Goal: Task Accomplishment & Management: Use online tool/utility

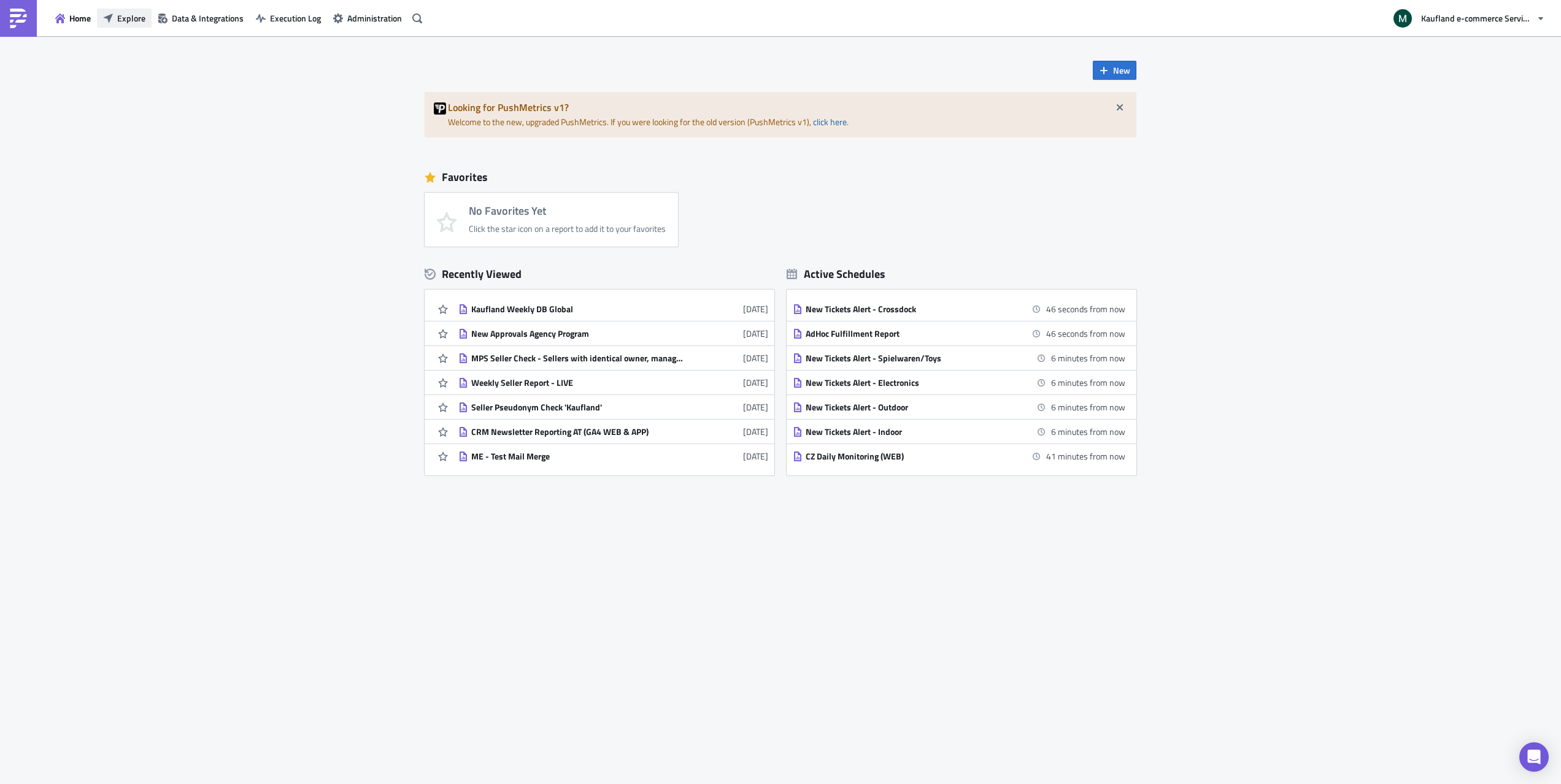
click at [134, 15] on span "Explore" at bounding box center [131, 18] width 28 height 13
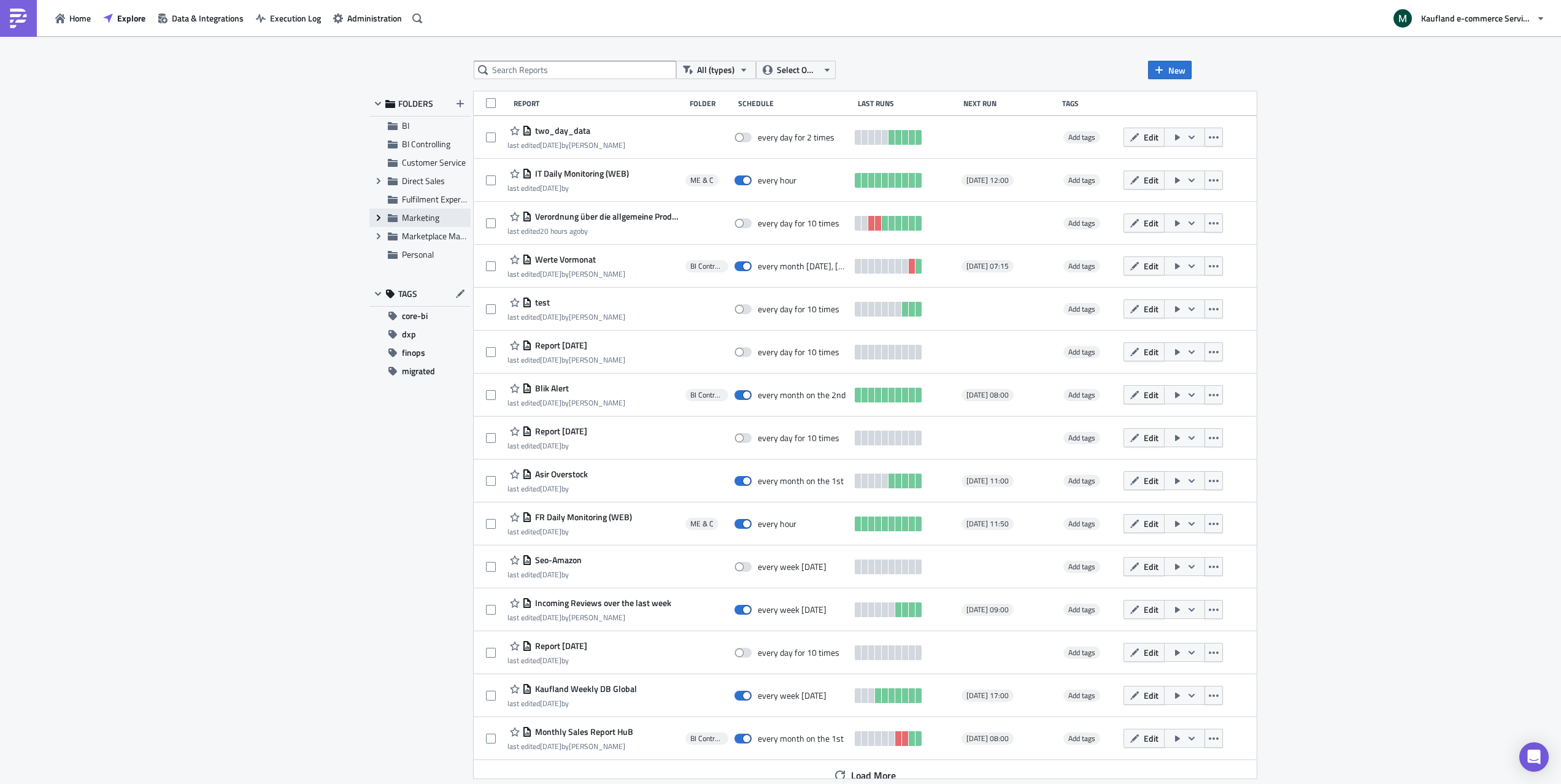
click at [375, 217] on icon "Expand group" at bounding box center [379, 218] width 10 height 10
click at [435, 255] on span "ME & C" at bounding box center [429, 254] width 27 height 13
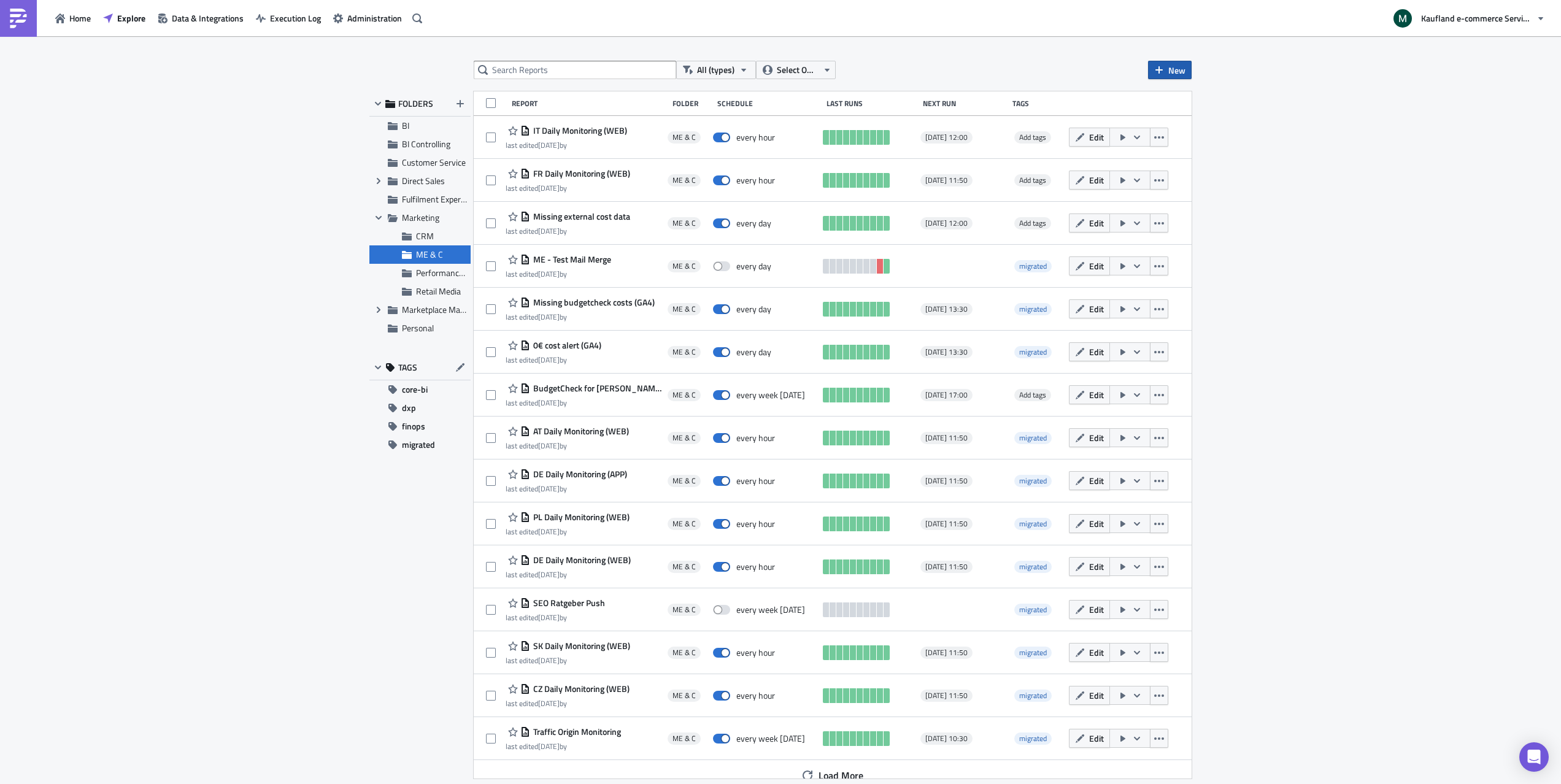
click at [1179, 67] on span "New" at bounding box center [1177, 70] width 17 height 13
click at [1238, 101] on div "Report" at bounding box center [1211, 101] width 82 height 13
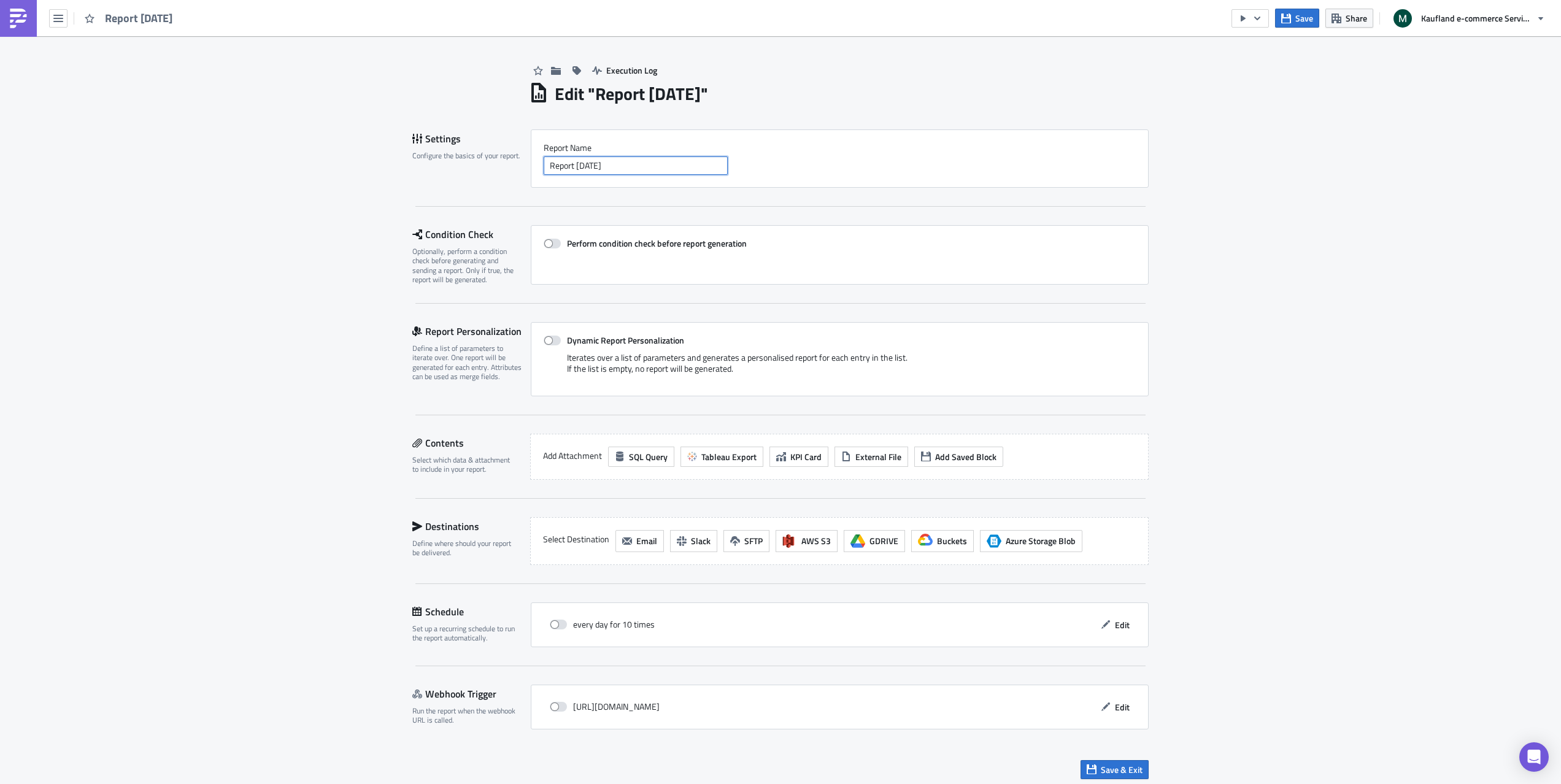
click at [598, 166] on input "Report [DATE]" at bounding box center [635, 166] width 184 height 18
click at [598, 166] on input "Report 2025-D-05" at bounding box center [635, 166] width 184 height 18
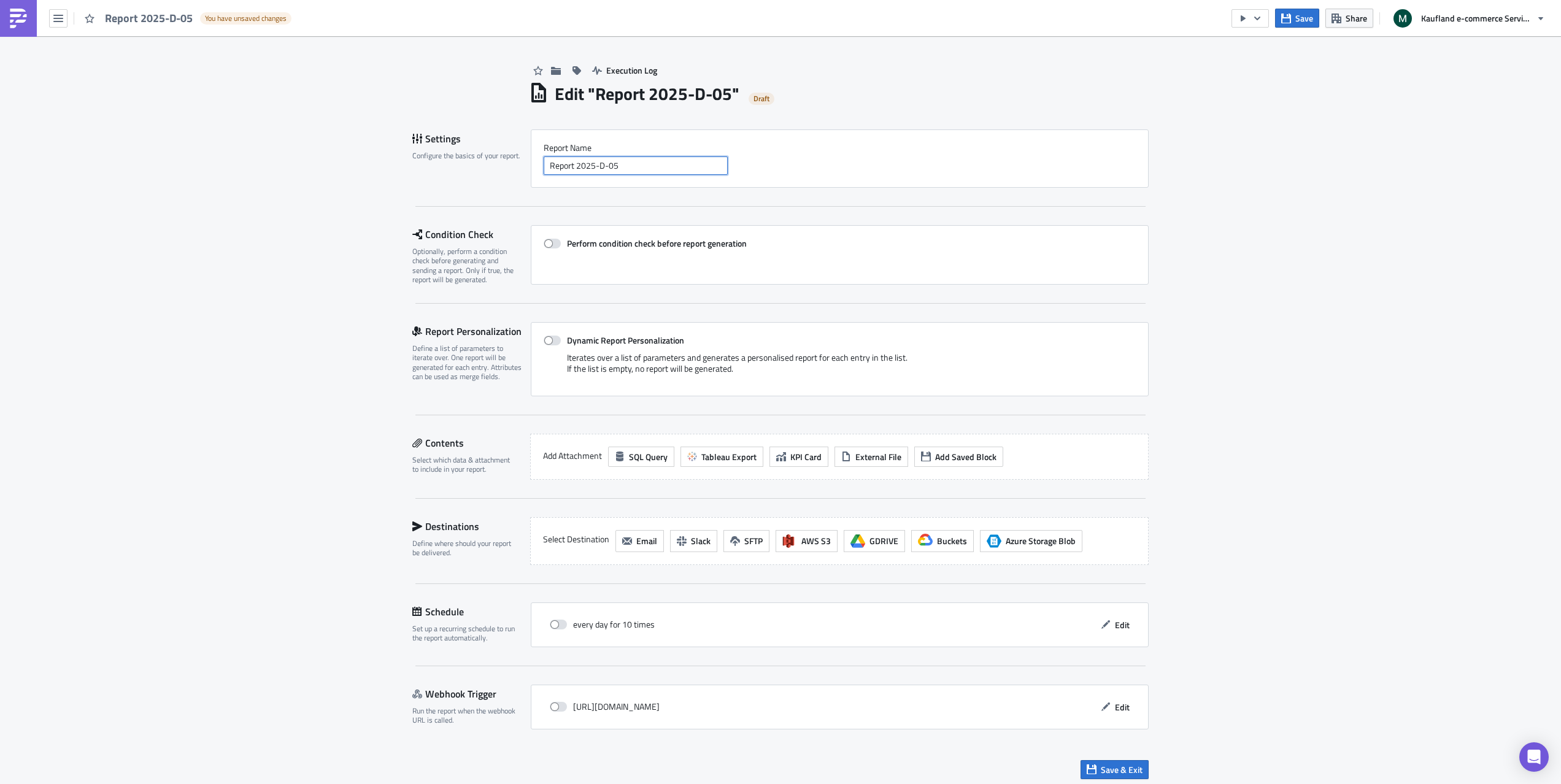
click at [598, 166] on input "Report 2025-D-05" at bounding box center [635, 166] width 184 height 18
type input "Data Completeness Monitoring"
click at [556, 242] on span at bounding box center [552, 244] width 17 height 10
click at [554, 242] on input "Perform condition check before report generation" at bounding box center [549, 243] width 8 height 8
checkbox input "true"
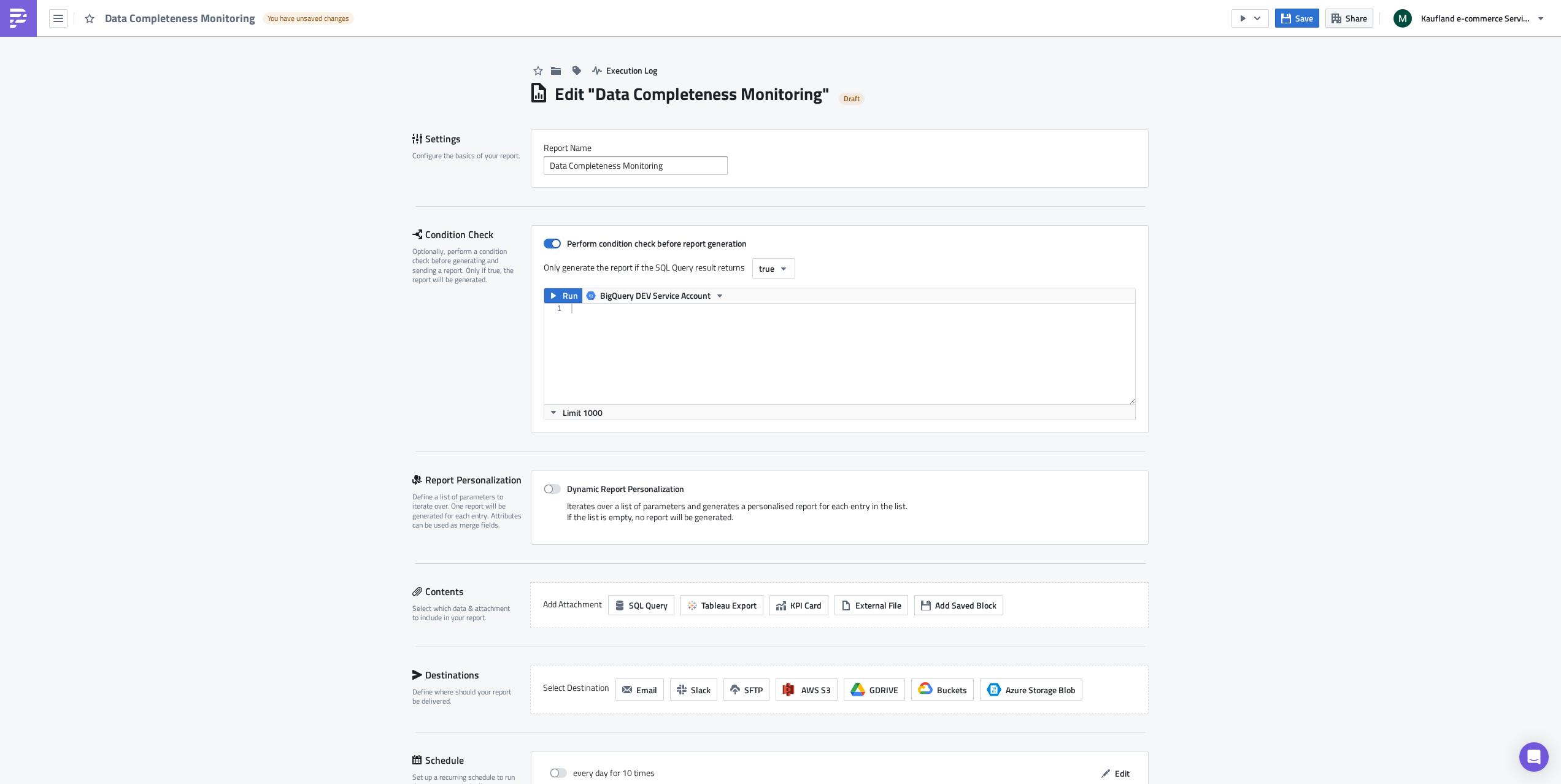
click at [696, 343] on div at bounding box center [852, 364] width 566 height 120
click at [638, 344] on div at bounding box center [852, 364] width 566 height 120
paste textarea "SELECT max(session_start)=CURRENT_DATE()-2 from `prod-data-engineering-real.mar…"
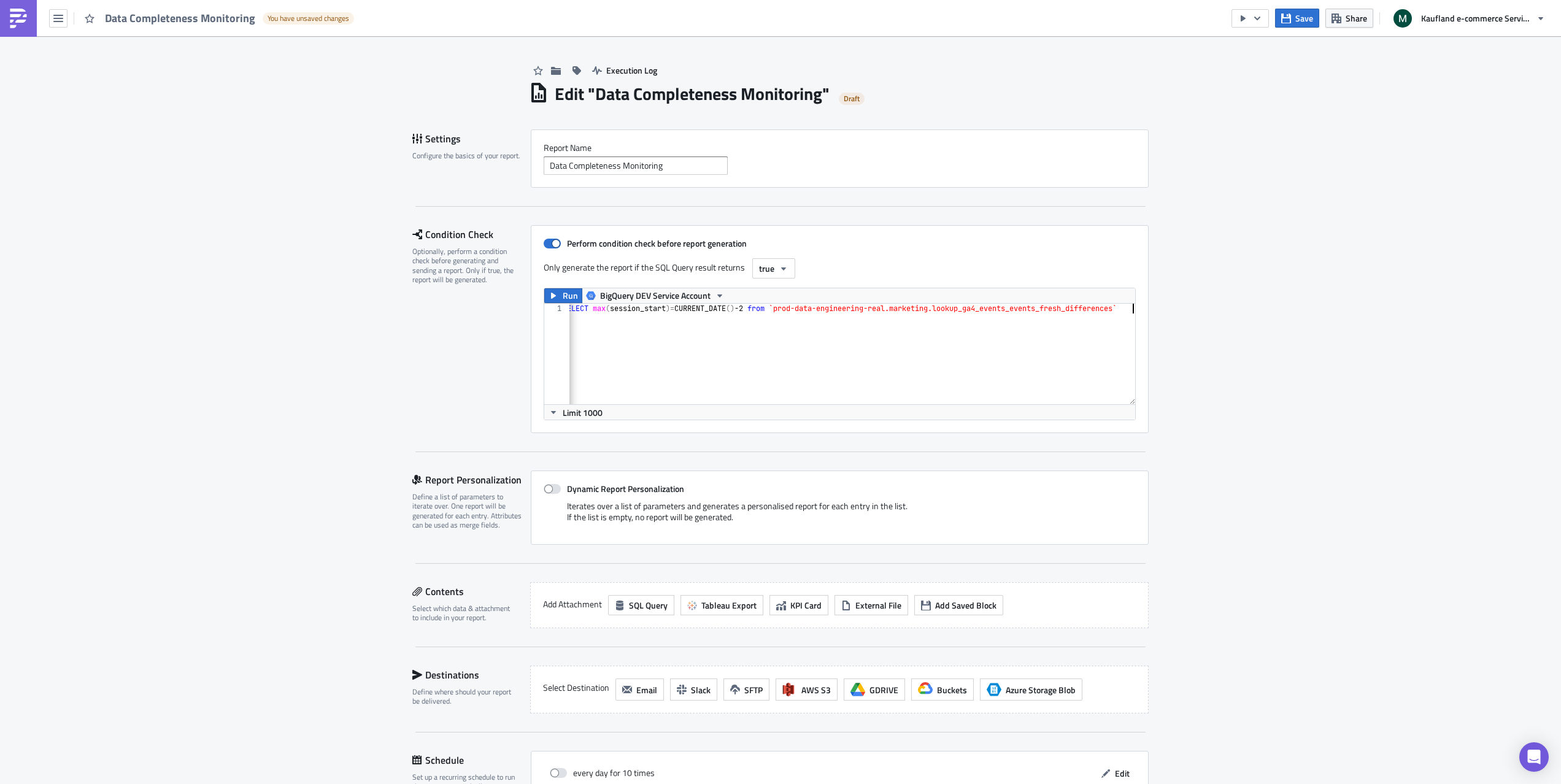
click at [789, 363] on div "SELECT max ( session_start ) = CURRENT_DATE ( ) -2 from `prod-data-engineering-…" at bounding box center [848, 364] width 575 height 120
click at [751, 309] on div "SELECT max ( session_start ) = CURRENT_DATE ( ) -2 from `prod-data-engineering-…" at bounding box center [848, 364] width 575 height 120
click at [853, 373] on div "SELECT max ( session_start ) = CURRENT_DATE ( ) -2 from `prod-data-engineering-…" at bounding box center [852, 364] width 566 height 120
type textarea "from `prod-data-engineering-real.marketing.lookup_ga4_events_events_fresh_diffe…"
click at [1227, 425] on div "Execution Log Edit " Data Completeness Monitoring " Draft Settings Configure th…" at bounding box center [780, 488] width 1561 height 903
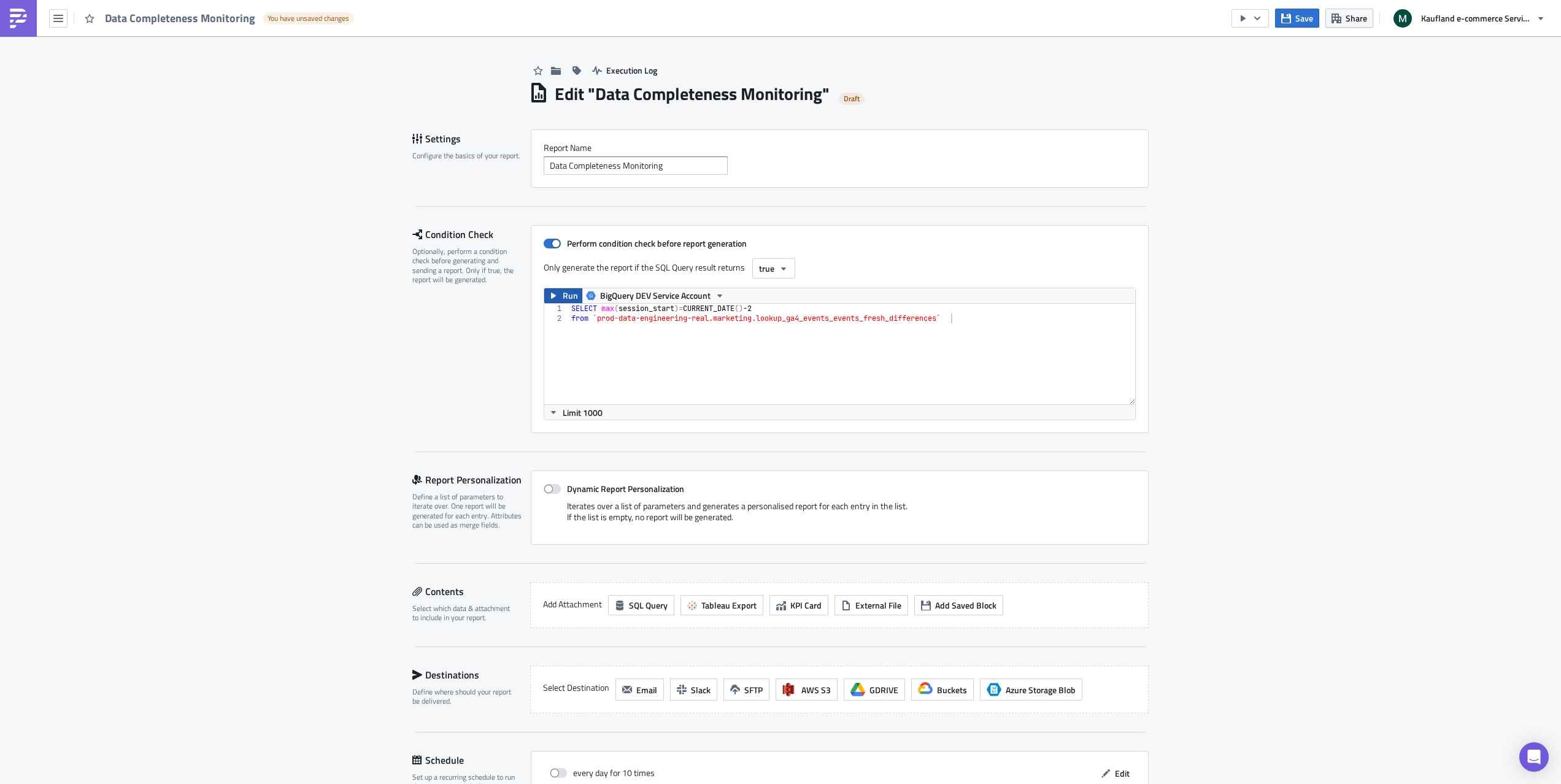
click at [560, 295] on button "Run" at bounding box center [563, 296] width 38 height 15
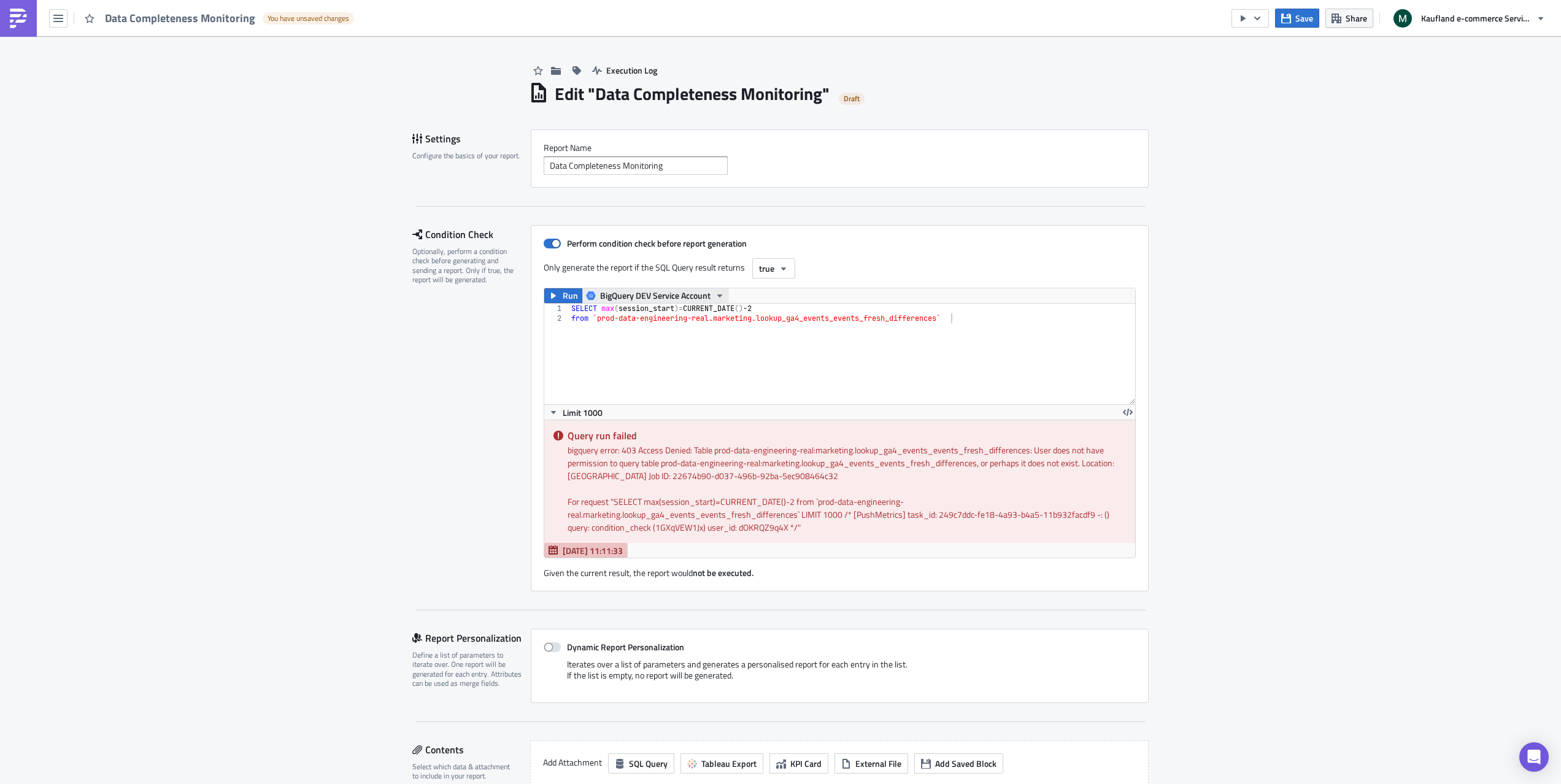
click at [710, 294] on span "BigQuery DEV Service Account" at bounding box center [656, 296] width 110 height 15
click at [703, 337] on div "BigQuery PROD Service Account" at bounding box center [660, 334] width 115 height 13
click at [561, 298] on button "Run" at bounding box center [563, 296] width 38 height 15
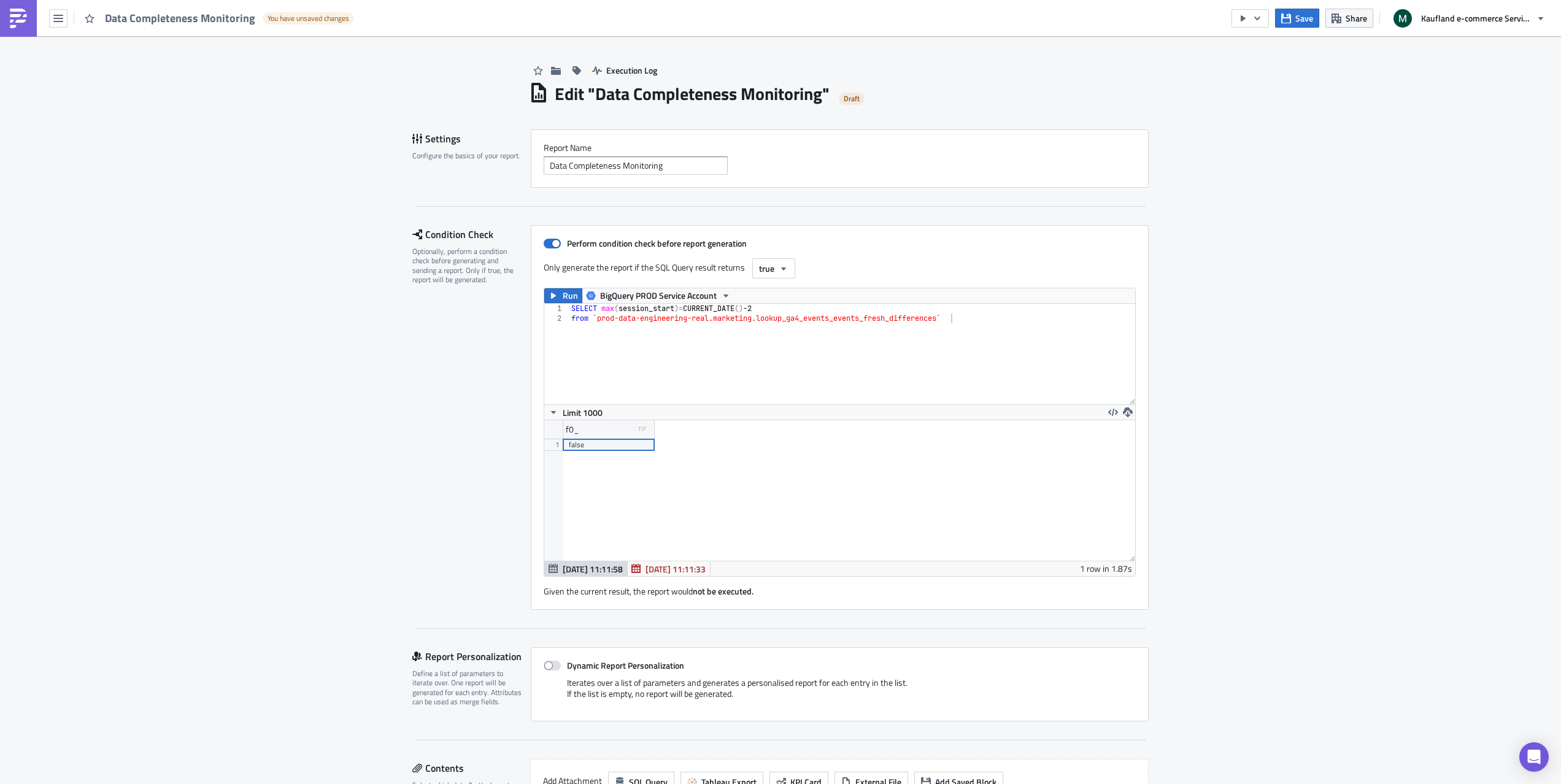
scroll to position [140, 591]
click at [628, 358] on div "SELECT max ( session_start ) = CURRENT_DATE ( ) -2 from `prod-data-engineering-…" at bounding box center [852, 364] width 566 height 120
click at [823, 528] on div "f0_ type-boolean Created with Sketch. 1 false" at bounding box center [840, 490] width 591 height 140
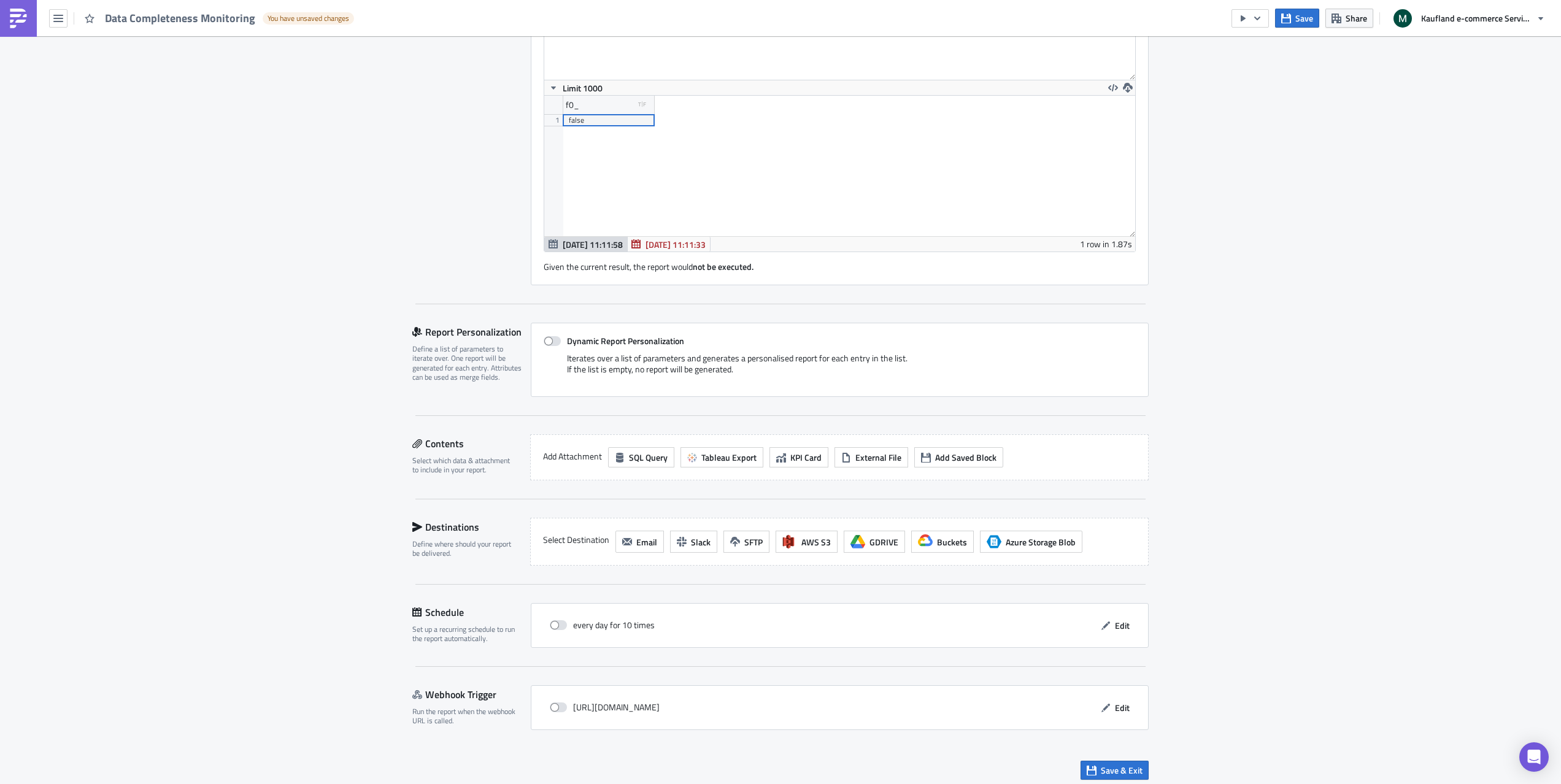
scroll to position [331, 0]
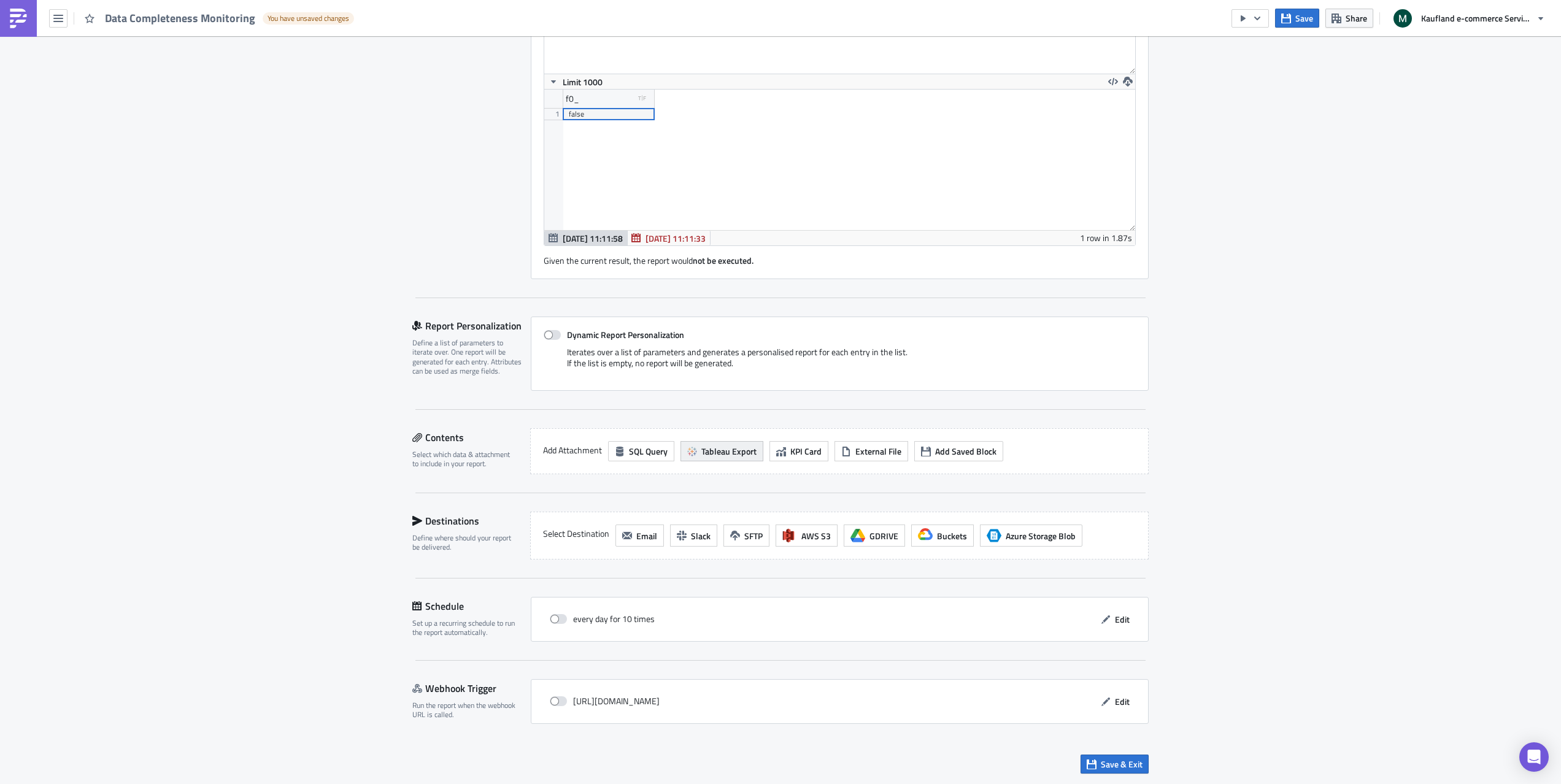
click at [721, 456] on span "Tableau Export" at bounding box center [728, 451] width 55 height 13
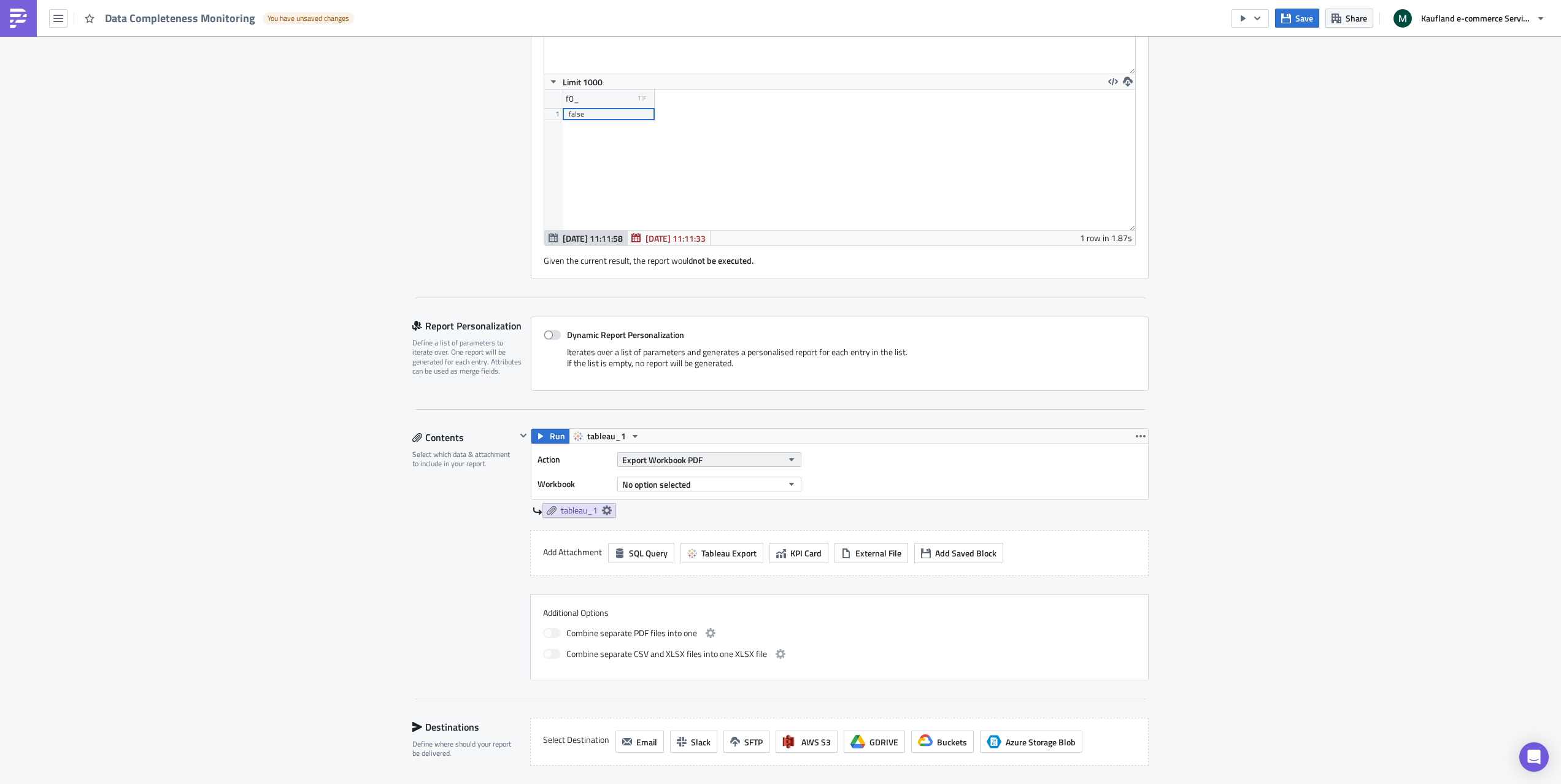
click at [707, 461] on button "Export Workbook PDF" at bounding box center [709, 459] width 184 height 15
click at [719, 488] on button "No option selected" at bounding box center [709, 484] width 184 height 15
type input "data compl"
click at [742, 521] on div "GA4 Data Completeness Monitoring" at bounding box center [690, 525] width 130 height 13
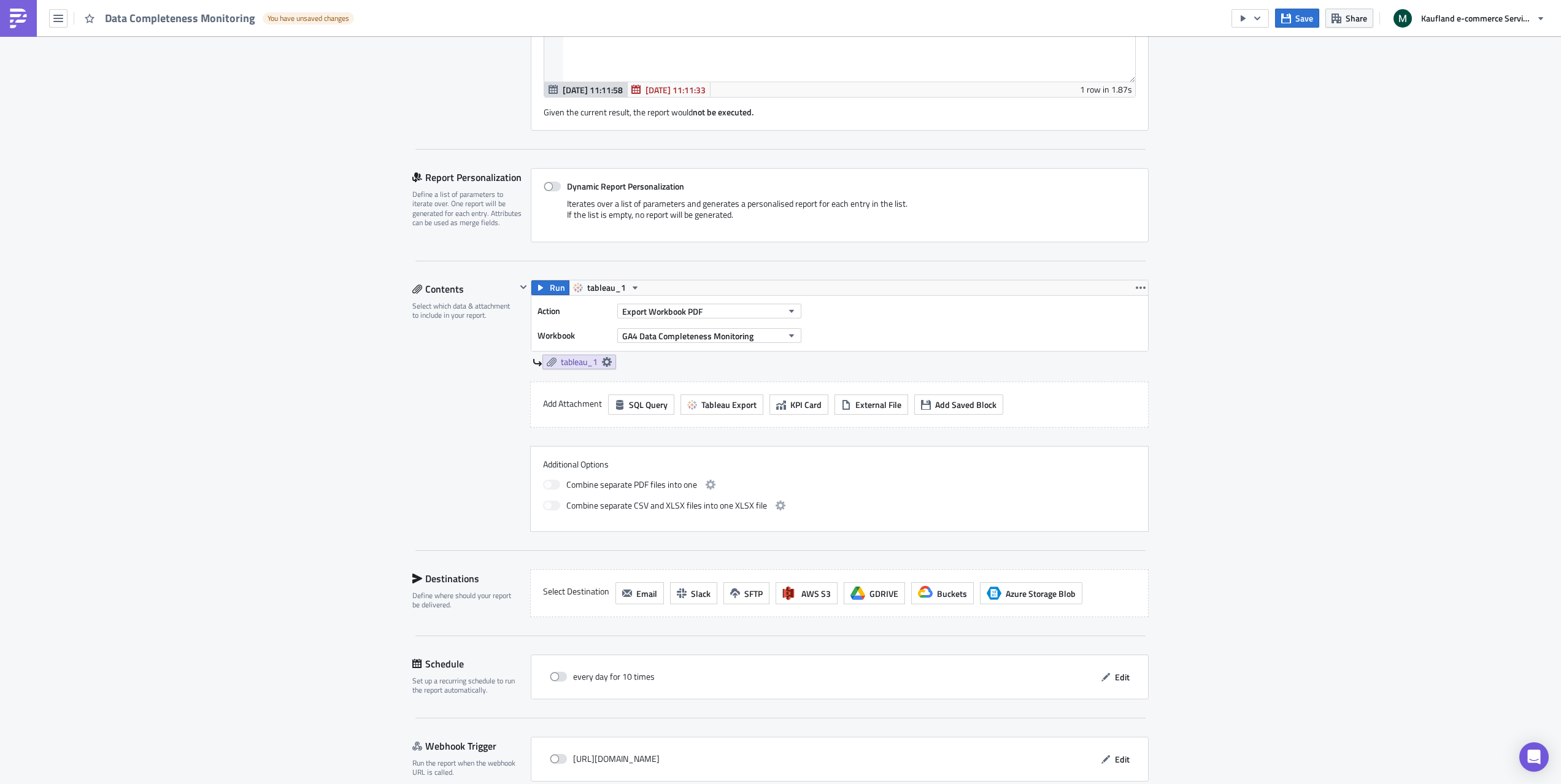
scroll to position [537, 0]
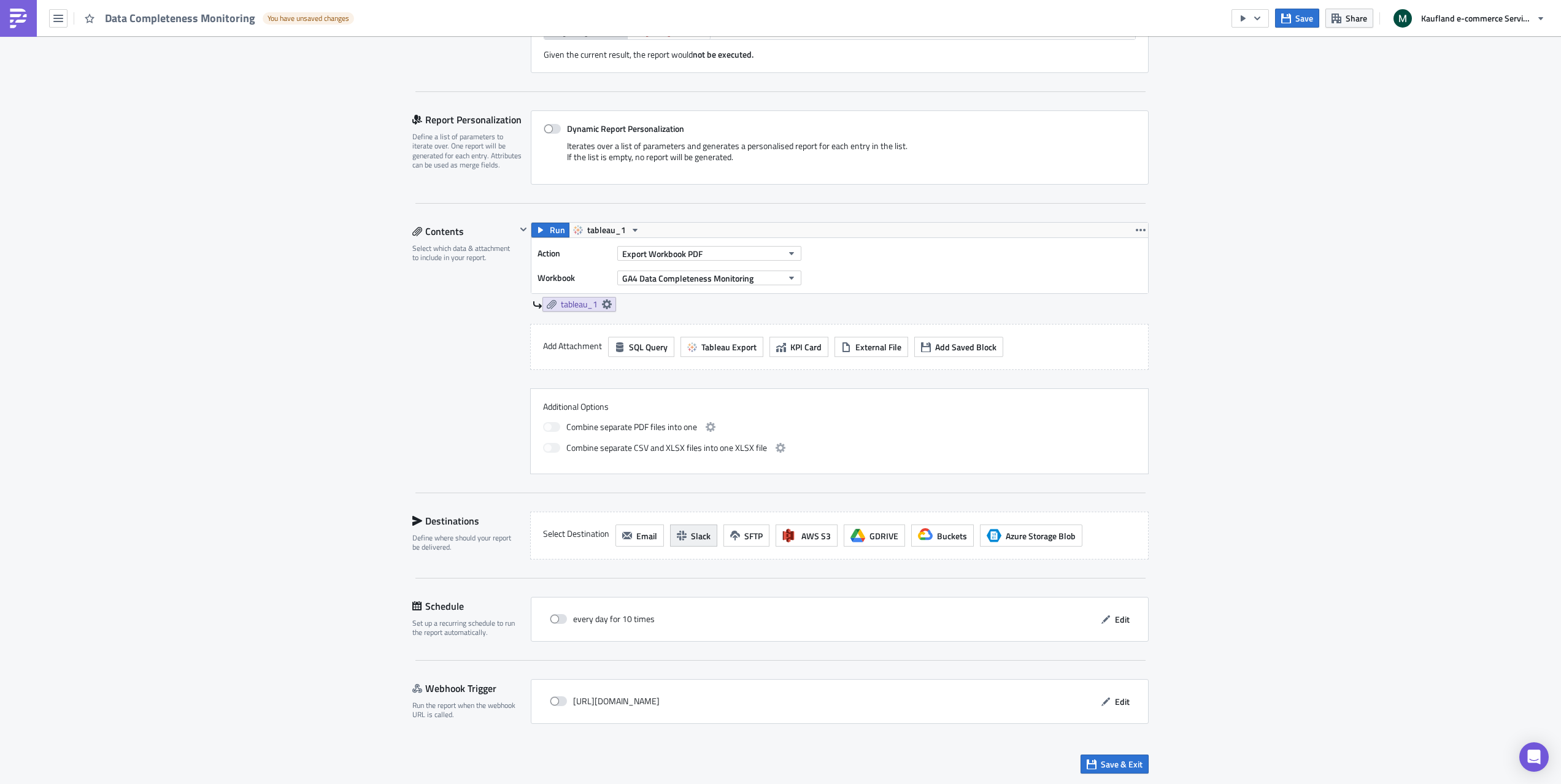
click at [696, 541] on span "Slack" at bounding box center [701, 536] width 20 height 13
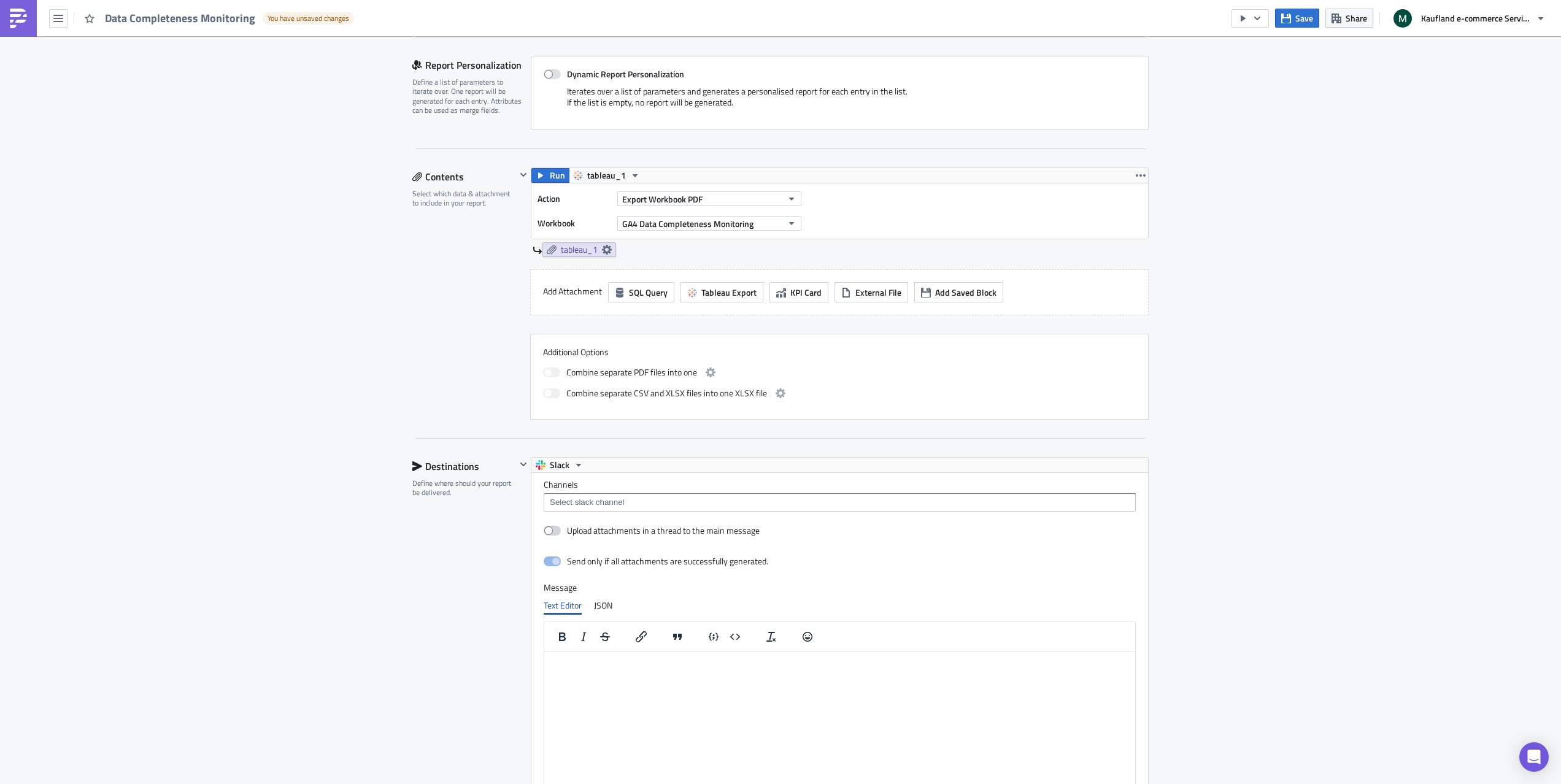
scroll to position [592, 0]
click at [649, 504] on input at bounding box center [839, 502] width 585 height 13
type input "#marketing_engineering_intern"
click at [923, 574] on div "Channels #marketing_engineering_intern Upload attachments in a thread to the ma…" at bounding box center [840, 644] width 617 height 344
click at [756, 505] on input "#marketing_engineering_intern" at bounding box center [839, 502] width 585 height 13
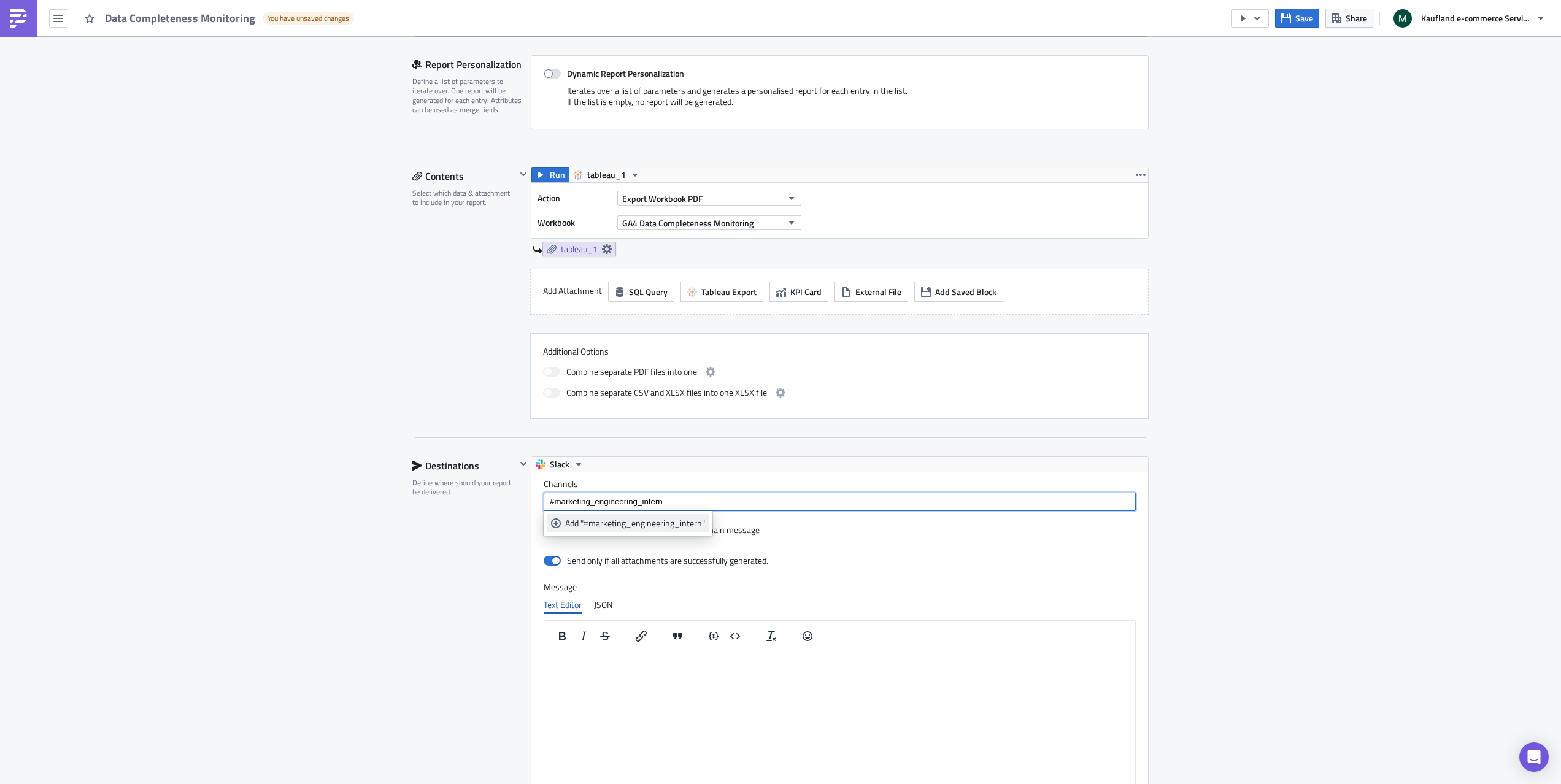
click at [621, 523] on div "Add "#marketing_engineering_intern"" at bounding box center [635, 523] width 140 height 13
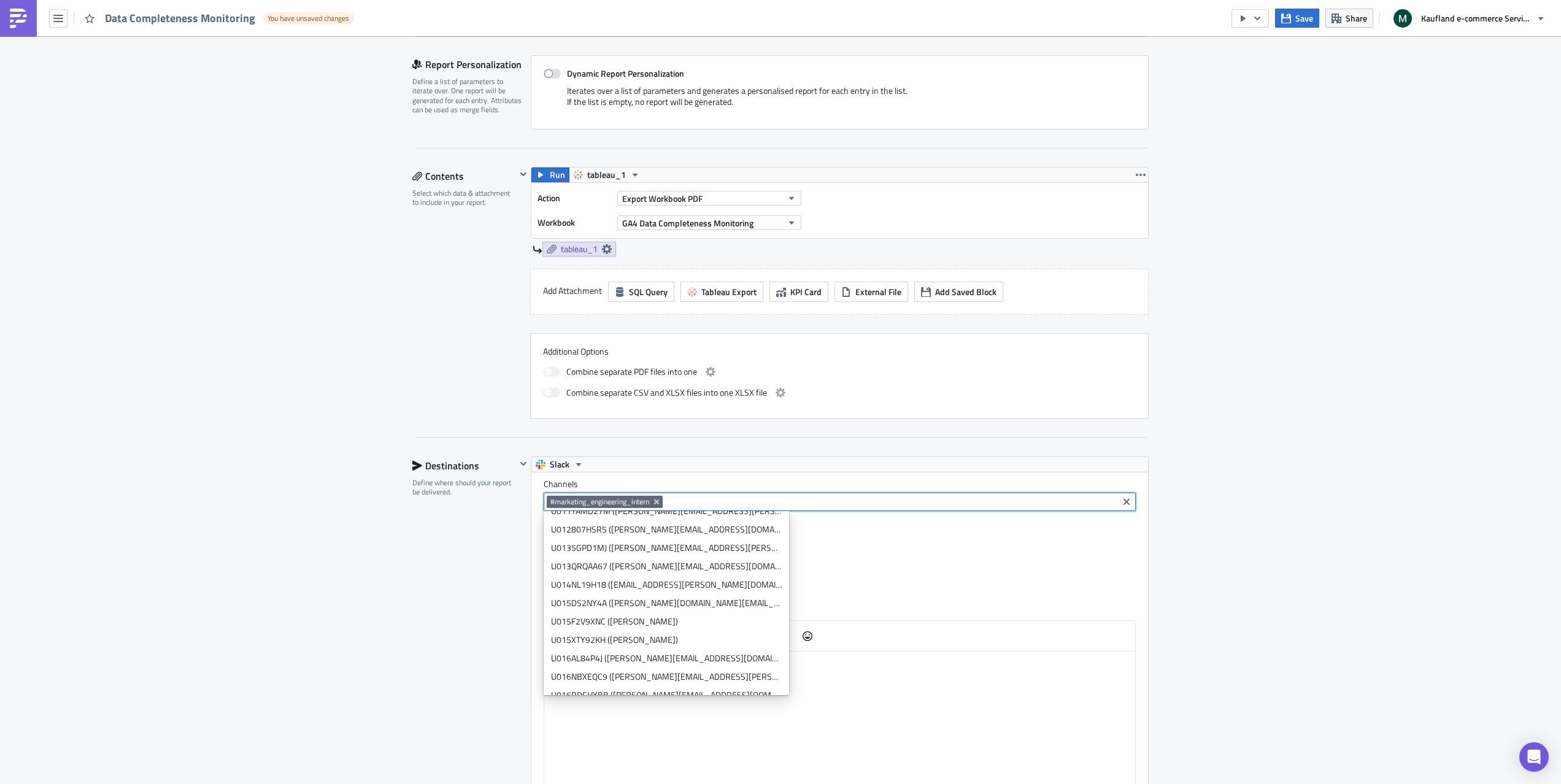
scroll to position [770, 0]
click at [875, 568] on div "Send only if all attachments are successfully generated." at bounding box center [840, 561] width 592 height 22
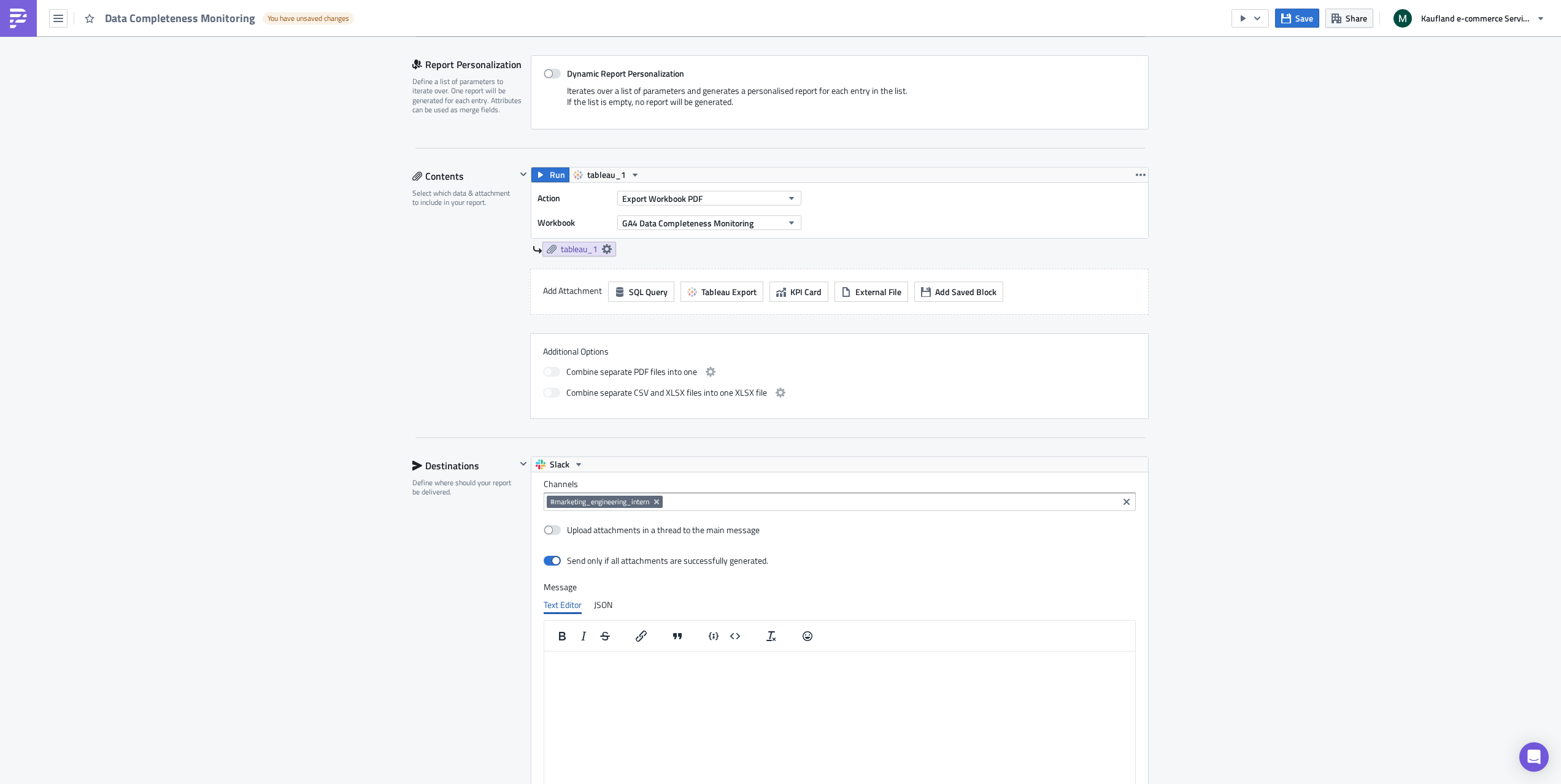
click at [379, 641] on div "Execution Log Edit " Data Completeness Monitoring " Draft Settings Configure th…" at bounding box center [780, 274] width 1561 height 1660
click at [656, 501] on icon "Remove Tag" at bounding box center [656, 502] width 10 height 10
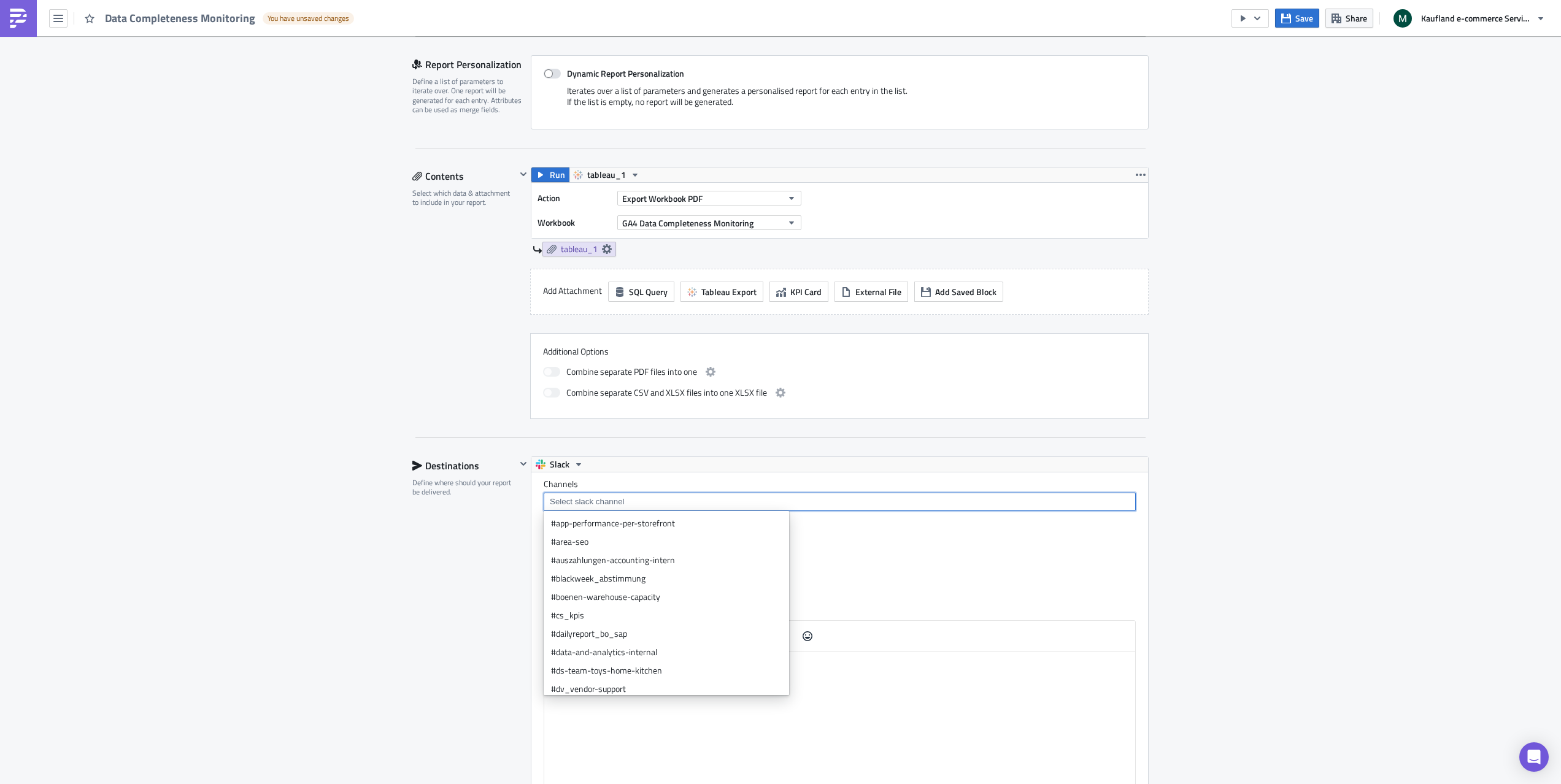
click at [611, 504] on input at bounding box center [839, 502] width 585 height 13
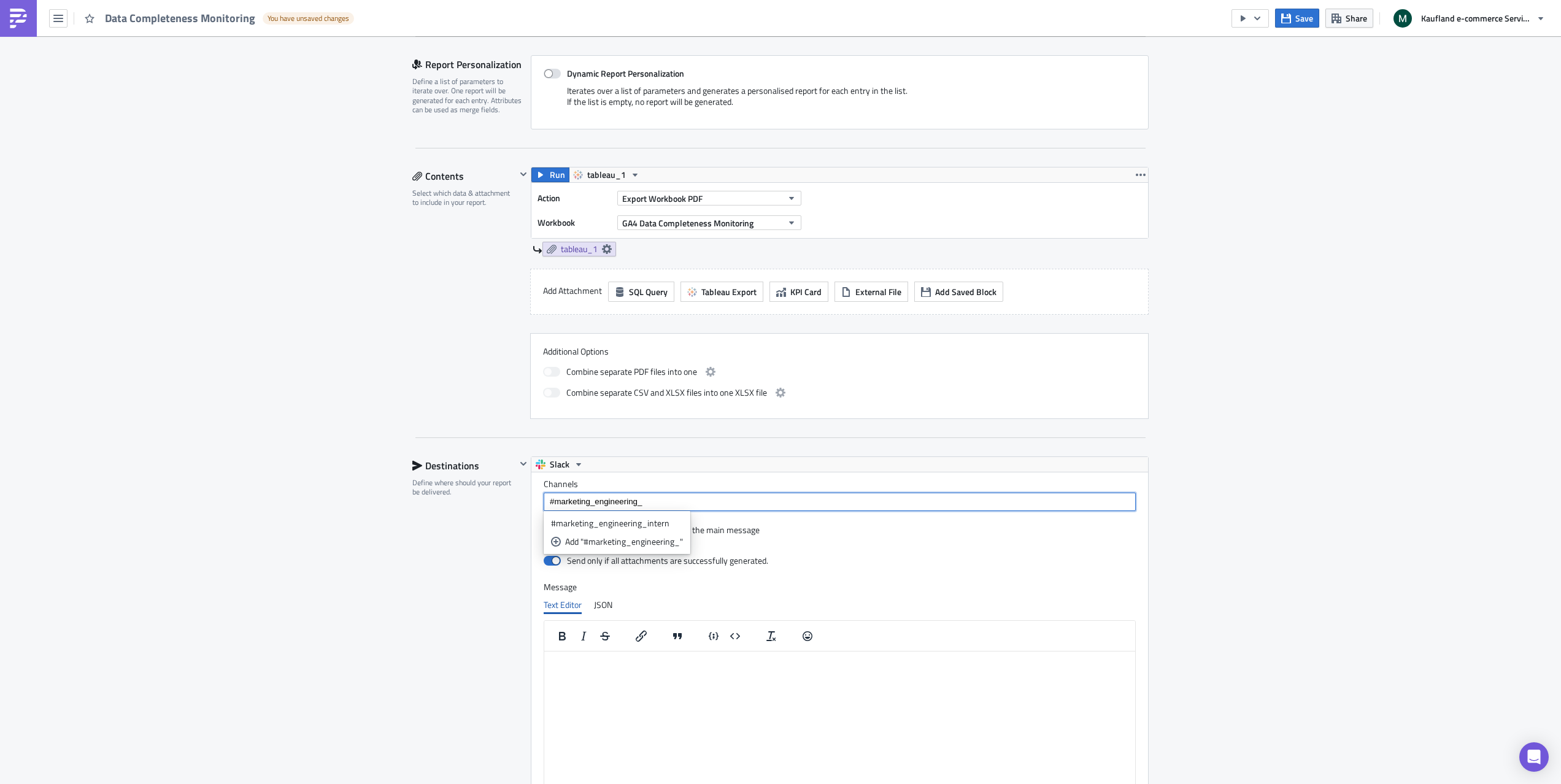
click at [648, 502] on input "#marketing_engineering_" at bounding box center [839, 502] width 585 height 13
type input "#marketing_engineering_ga4_sessions"
click at [678, 671] on html at bounding box center [840, 661] width 591 height 20
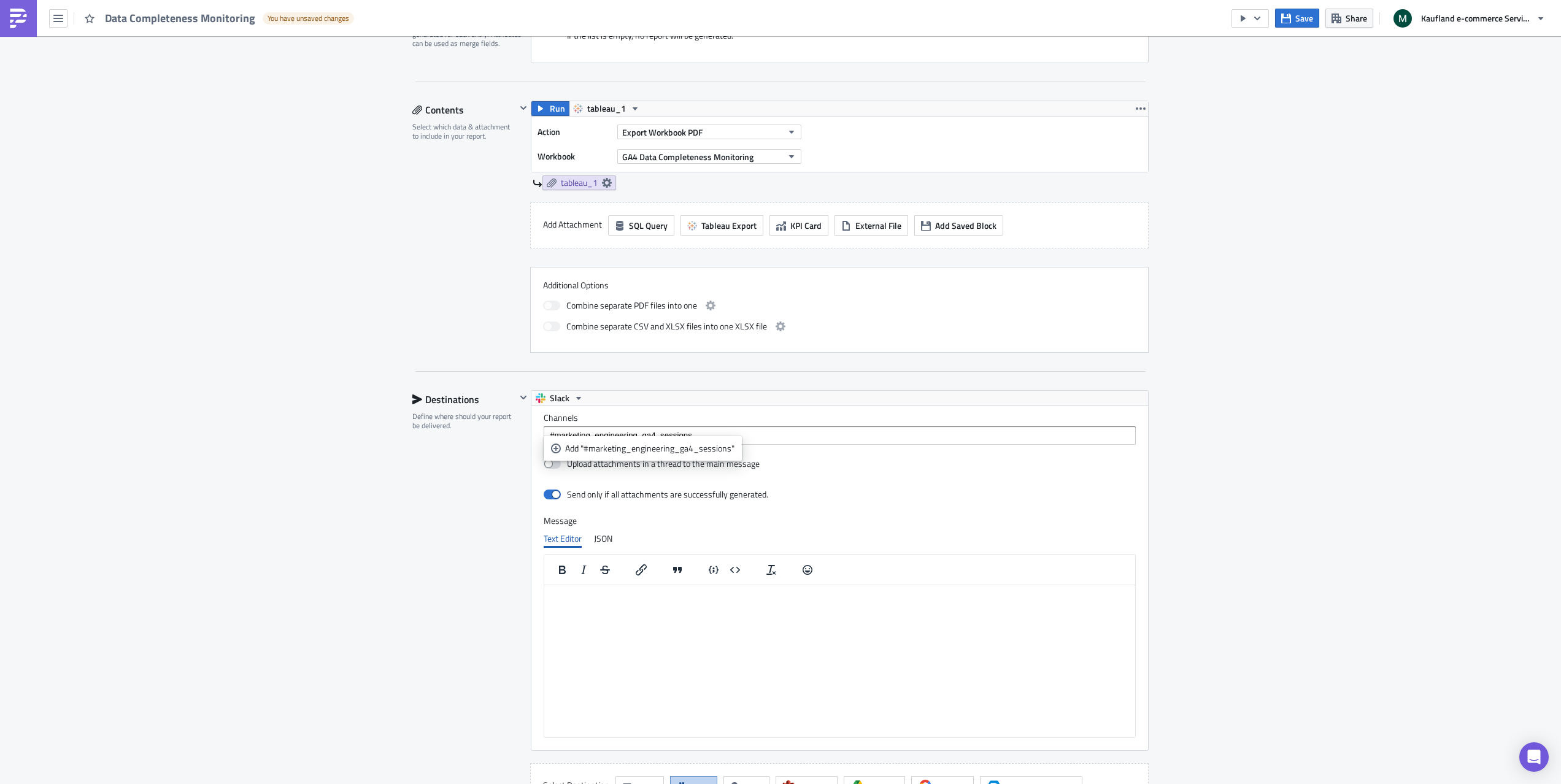
scroll to position [667, 0]
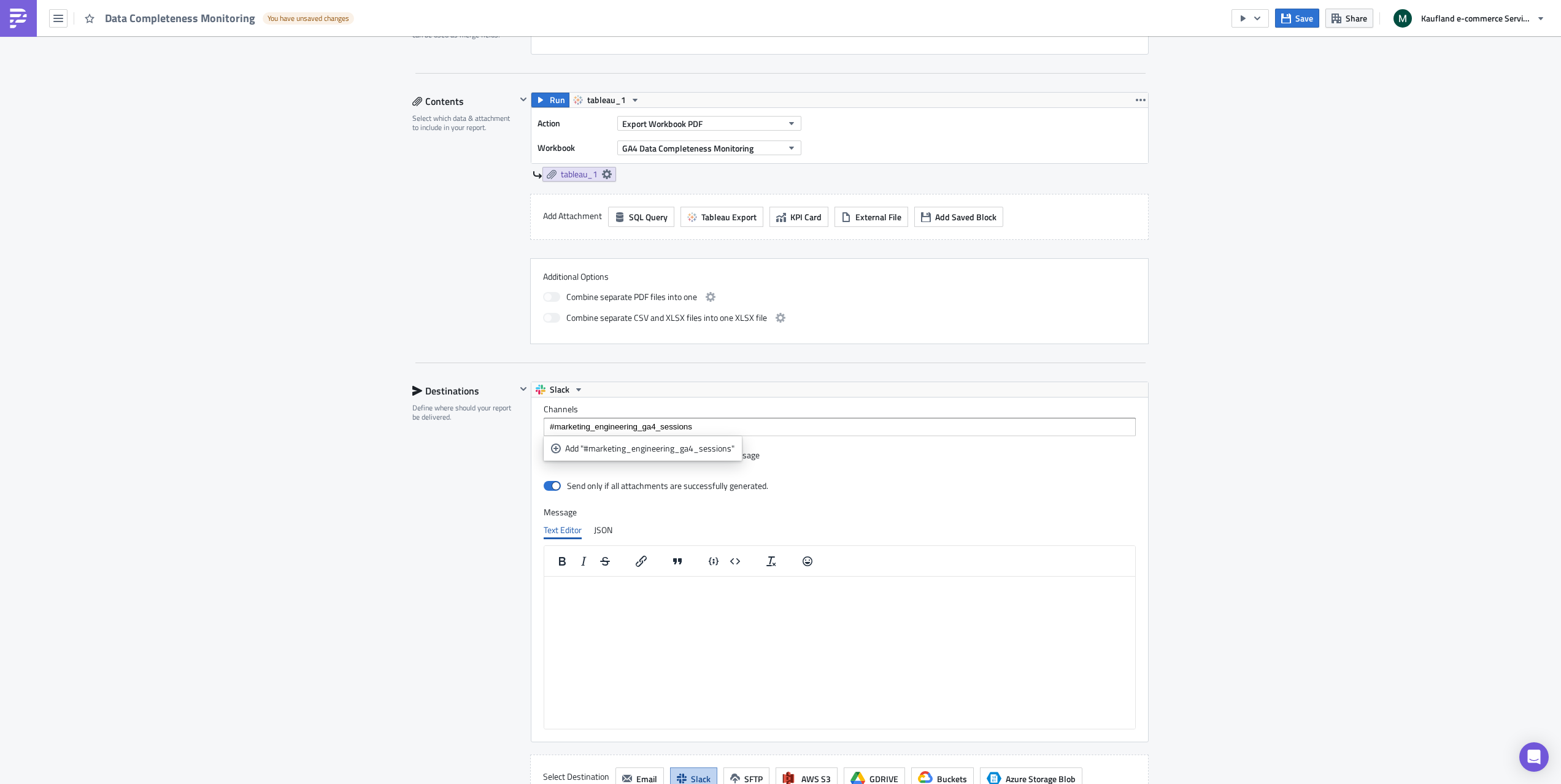
click at [640, 596] on html at bounding box center [840, 586] width 591 height 20
click at [840, 488] on div "Send only if all attachments are successfully generated." at bounding box center [840, 486] width 592 height 22
click at [655, 429] on input "#marketing_engineering_ga4_sessions" at bounding box center [839, 427] width 585 height 13
click at [593, 451] on div "Add "#marketing_engineering_ga4_sessions"" at bounding box center [650, 449] width 169 height 13
click at [896, 491] on div "Send only if all attachments are successfully generated." at bounding box center [840, 486] width 592 height 22
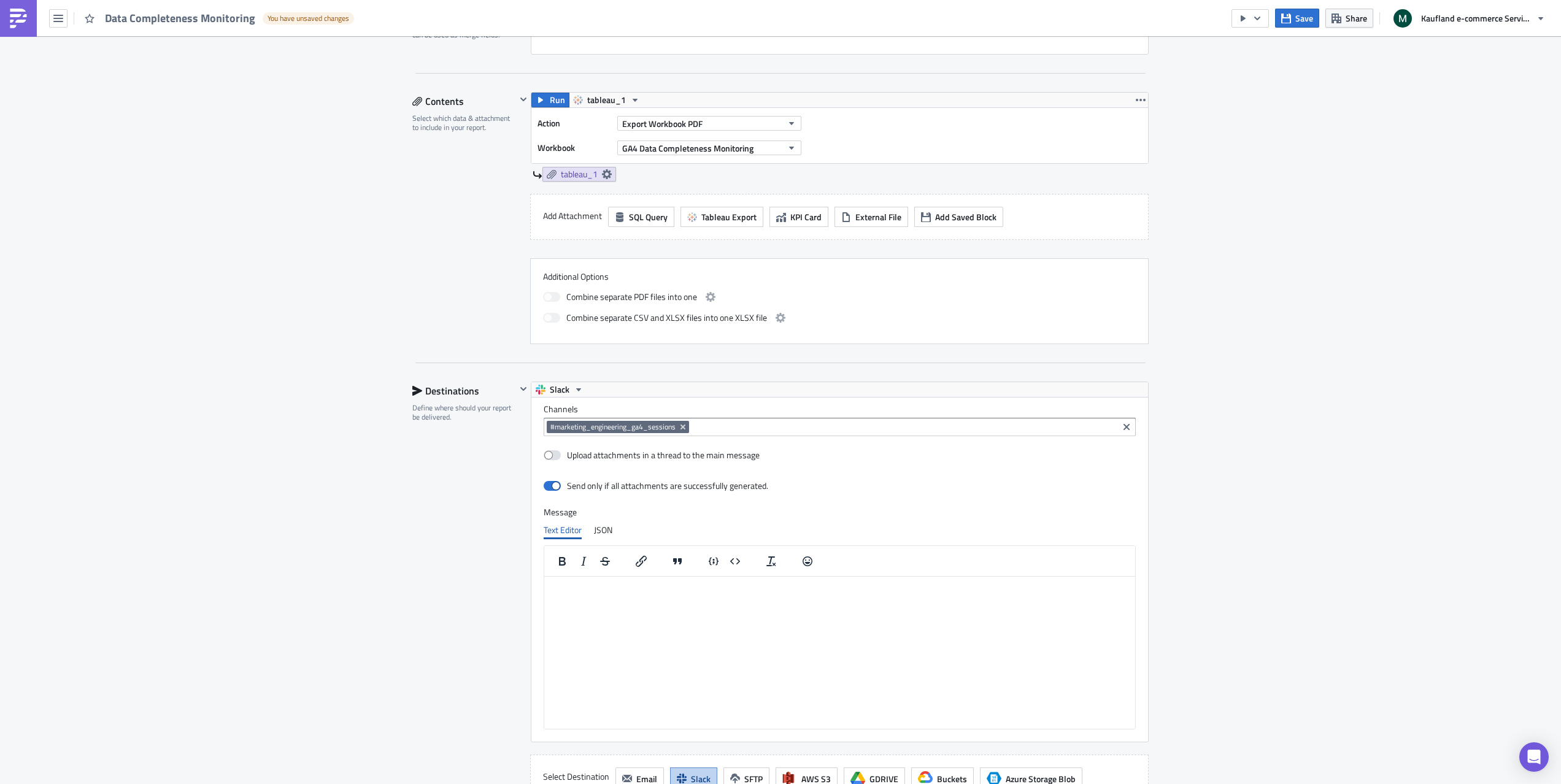
click at [812, 596] on html at bounding box center [840, 586] width 591 height 20
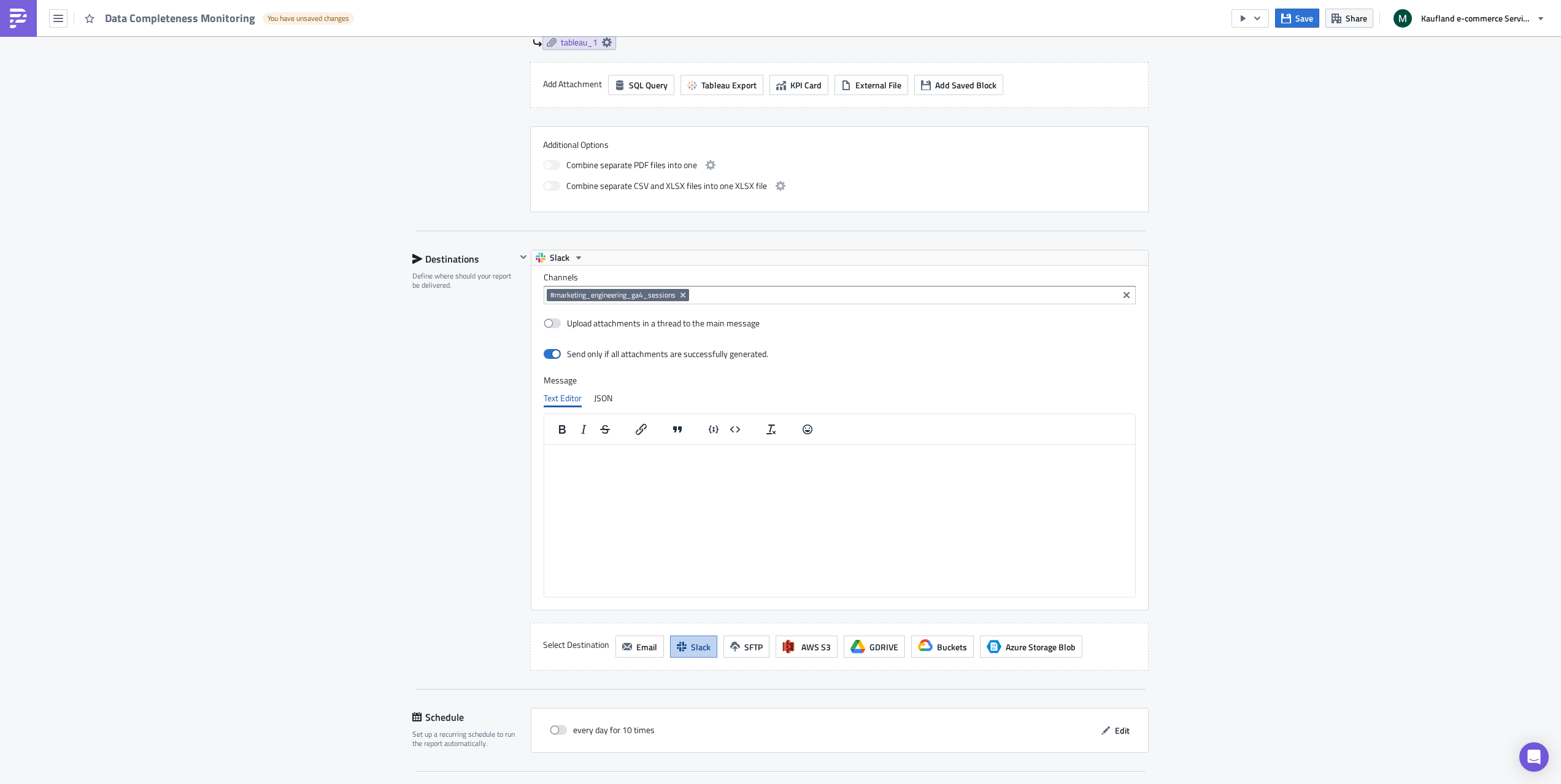
scroll to position [799, 0]
click at [756, 464] on html at bounding box center [840, 454] width 591 height 20
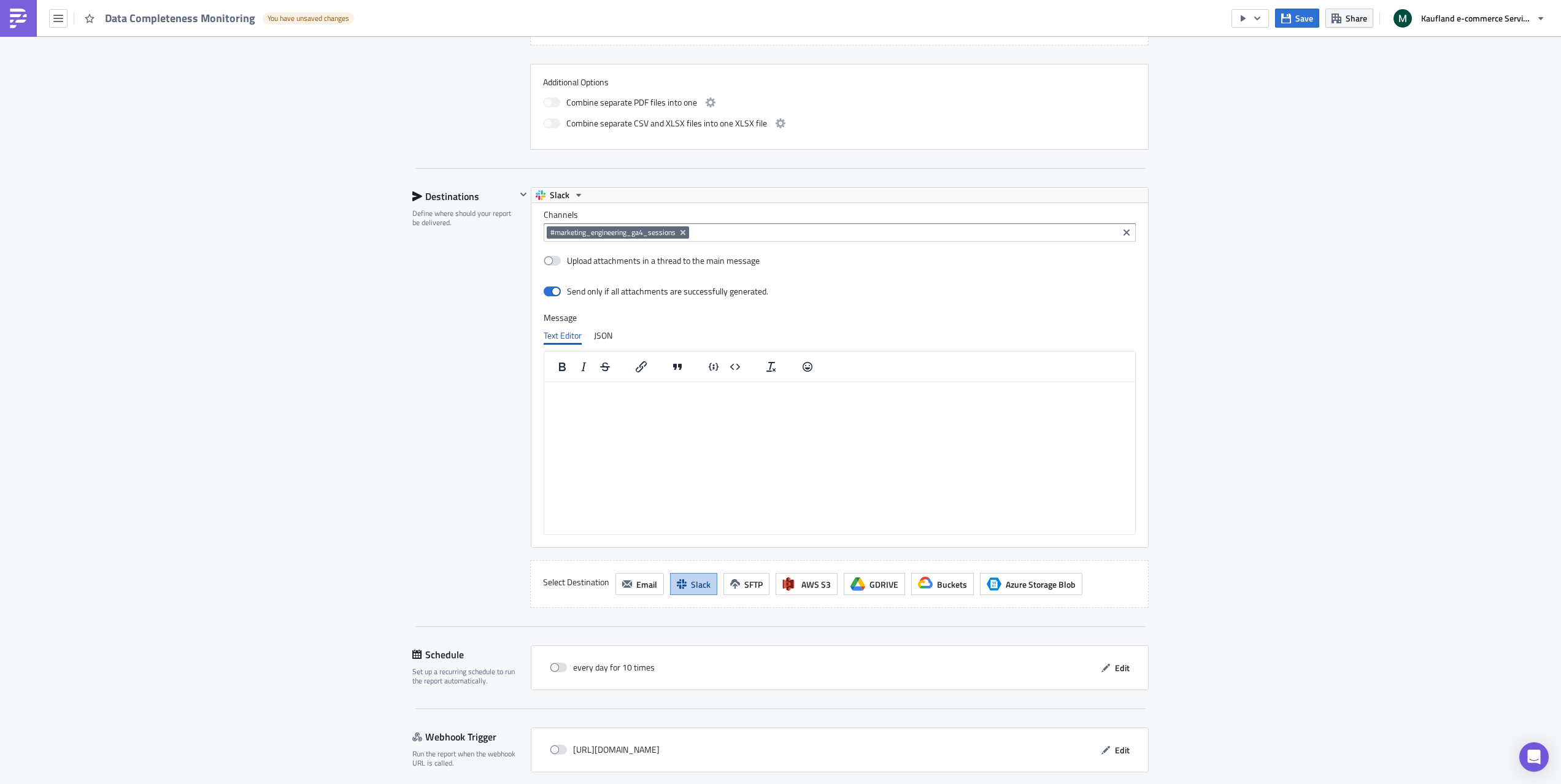
scroll to position [910, 0]
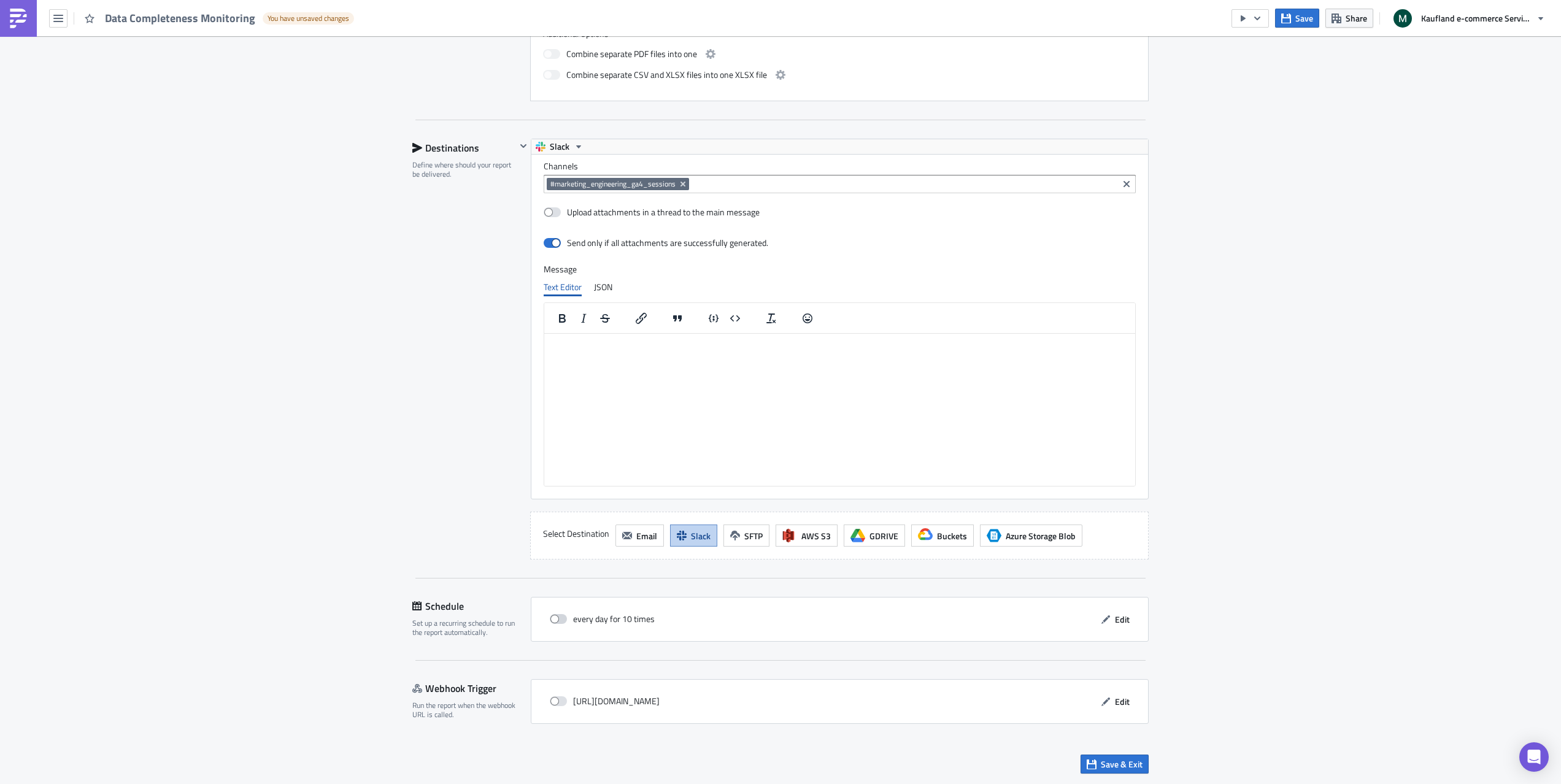
click at [570, 623] on label at bounding box center [561, 619] width 23 height 11
click at [561, 623] on input "checkbox" at bounding box center [556, 619] width 8 height 8
checkbox input "true"
click at [1112, 619] on button "Edit" at bounding box center [1115, 619] width 41 height 19
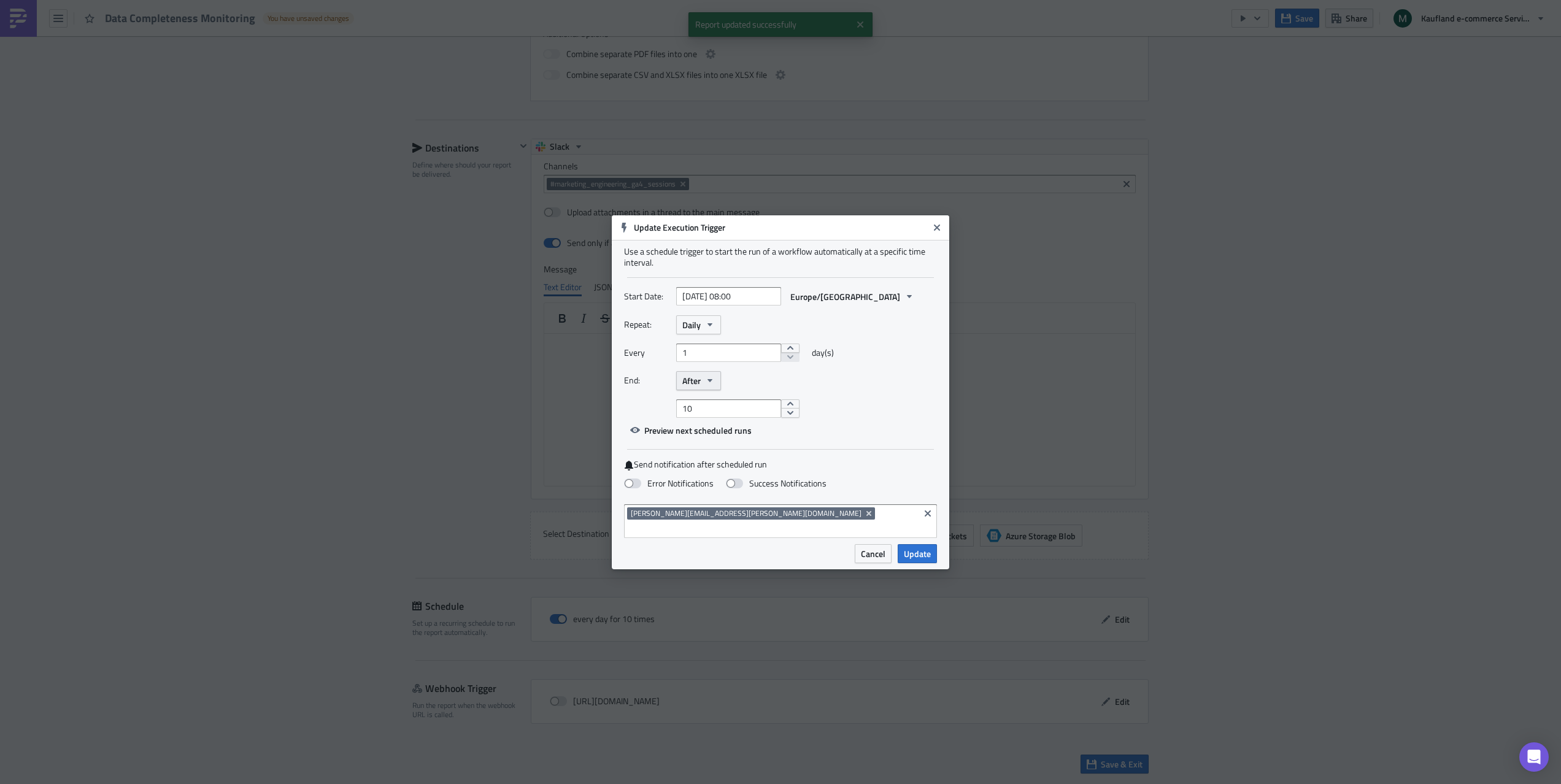
click at [711, 385] on icon "button" at bounding box center [710, 380] width 10 height 10
click at [701, 409] on div "Never" at bounding box center [735, 402] width 102 height 13
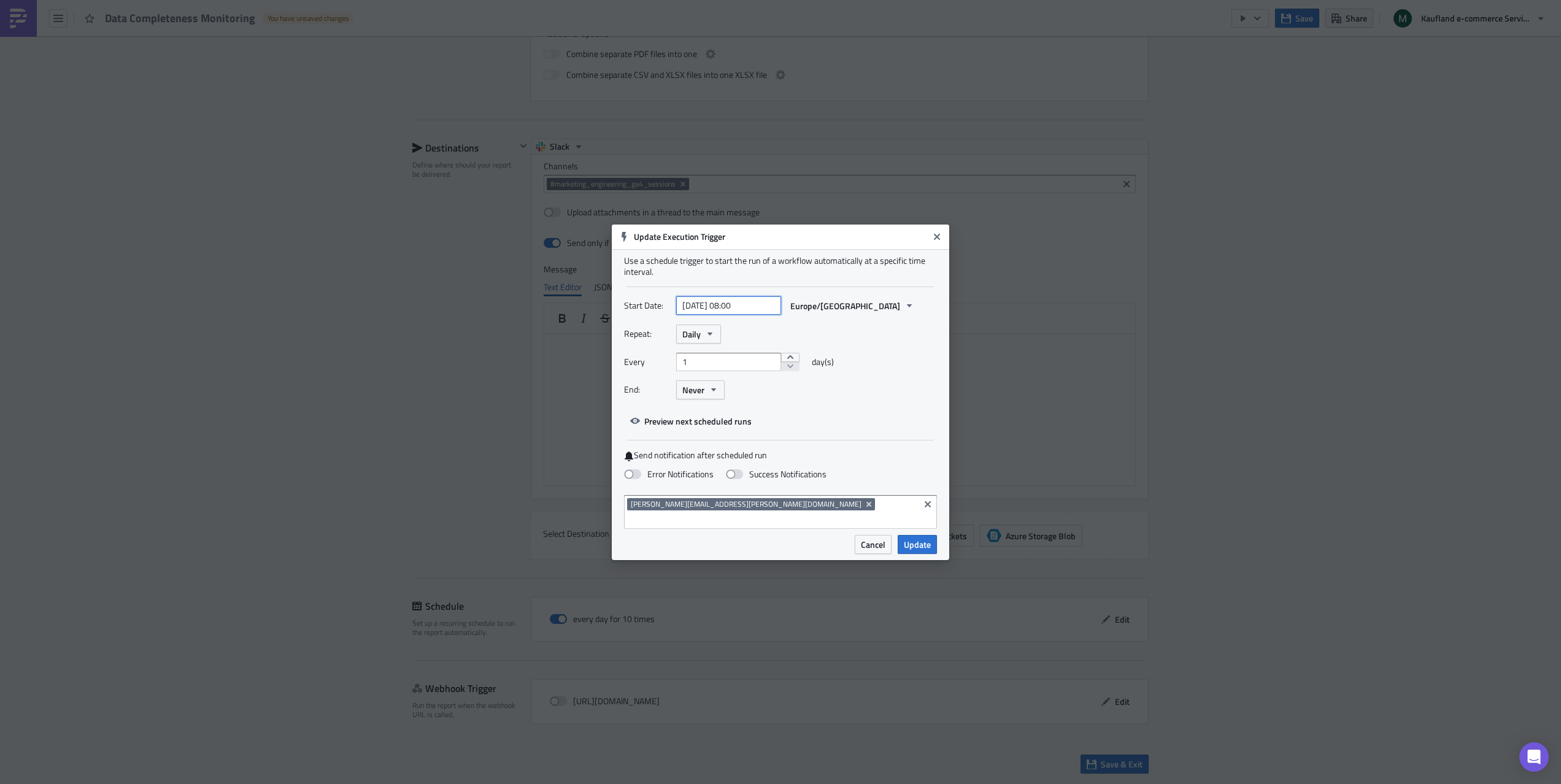
click at [756, 314] on input "[DATE] 08:00" at bounding box center [728, 305] width 105 height 18
select select "8"
select select "2025"
drag, startPoint x: 731, startPoint y: 314, endPoint x: 767, endPoint y: 314, distance: 36.0
click at [767, 314] on input "[DATE] 08:00" at bounding box center [728, 305] width 105 height 18
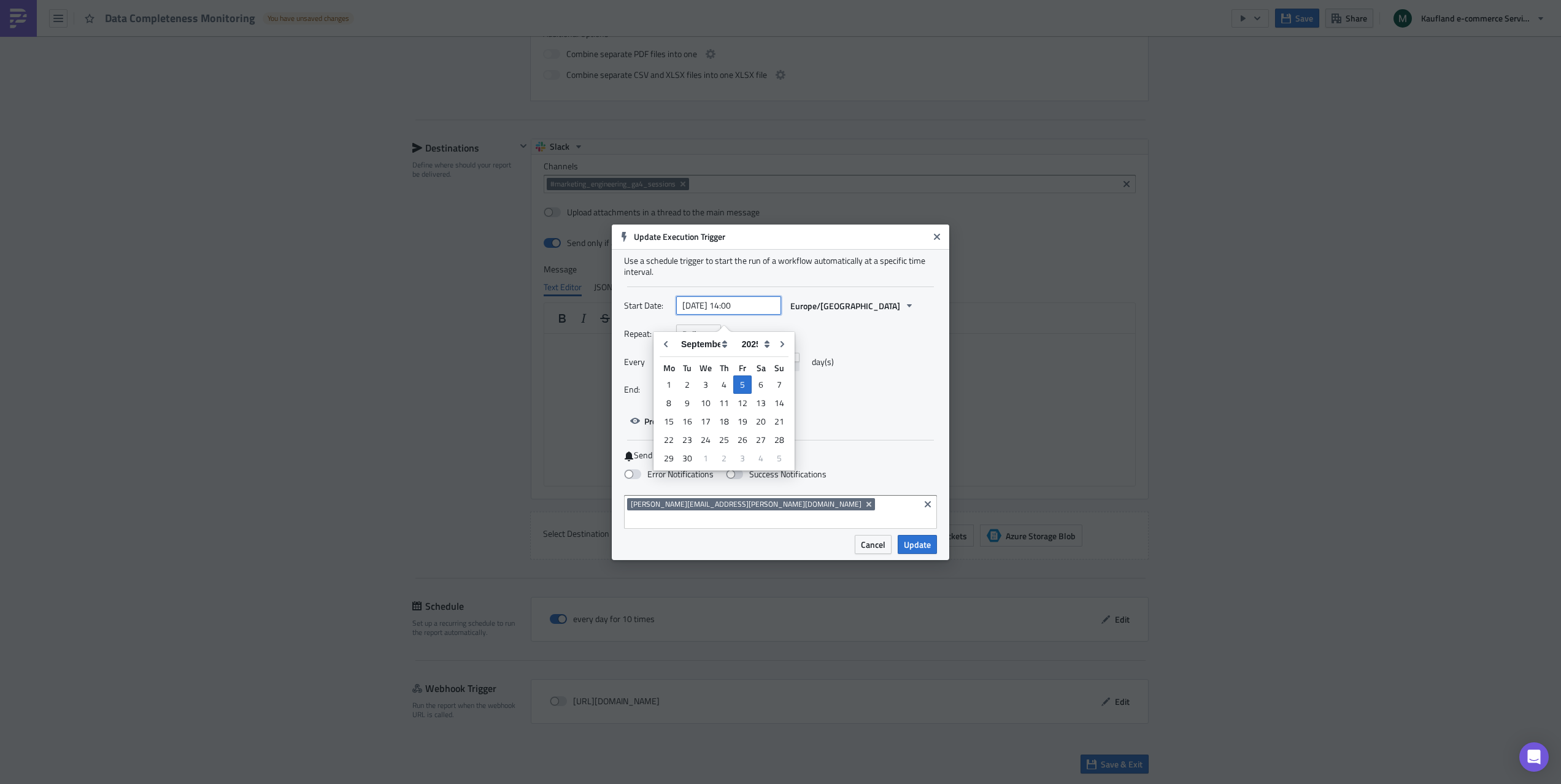
type input "[DATE] 14:00"
click at [886, 338] on div "Repeat: Daily" at bounding box center [781, 333] width 313 height 19
click at [636, 479] on span at bounding box center [633, 474] width 17 height 10
click at [10, 10] on input "Error Notifications" at bounding box center [6, 6] width 8 height 8
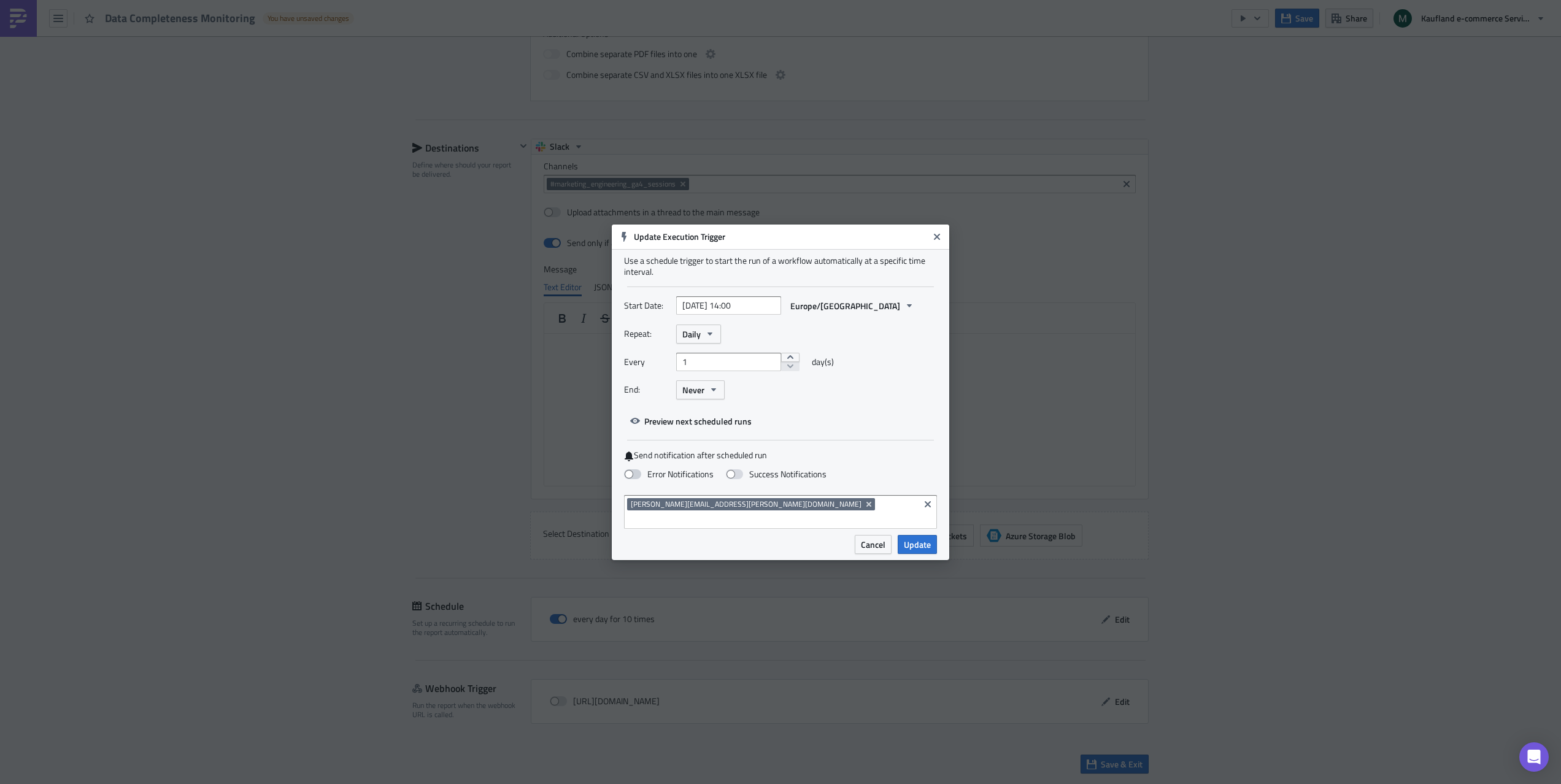
checkbox input "true"
click at [922, 538] on span "Update" at bounding box center [917, 544] width 27 height 13
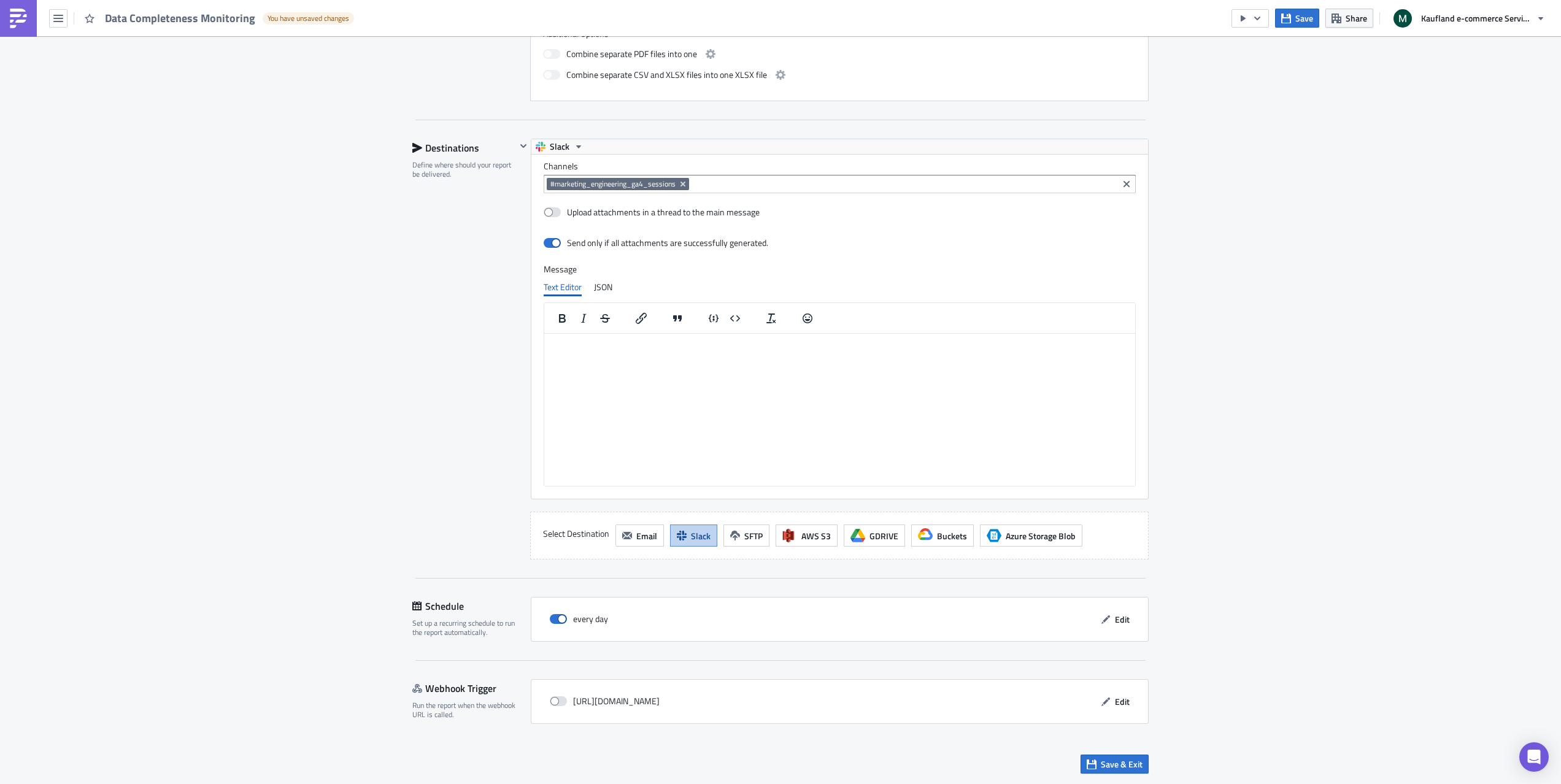
click at [935, 354] on html at bounding box center [840, 344] width 591 height 20
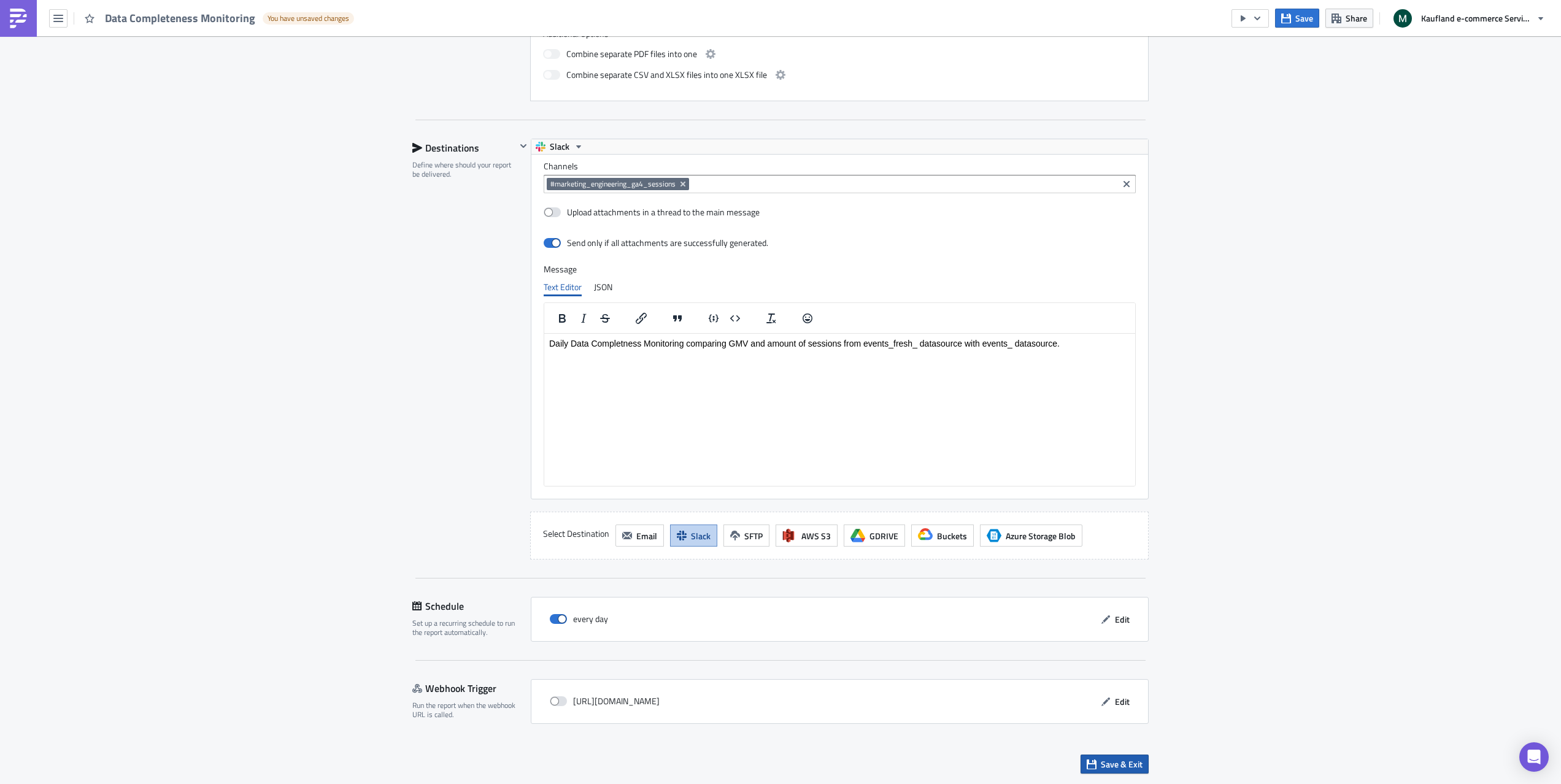
click at [1118, 765] on span "Save & Exit" at bounding box center [1122, 764] width 42 height 13
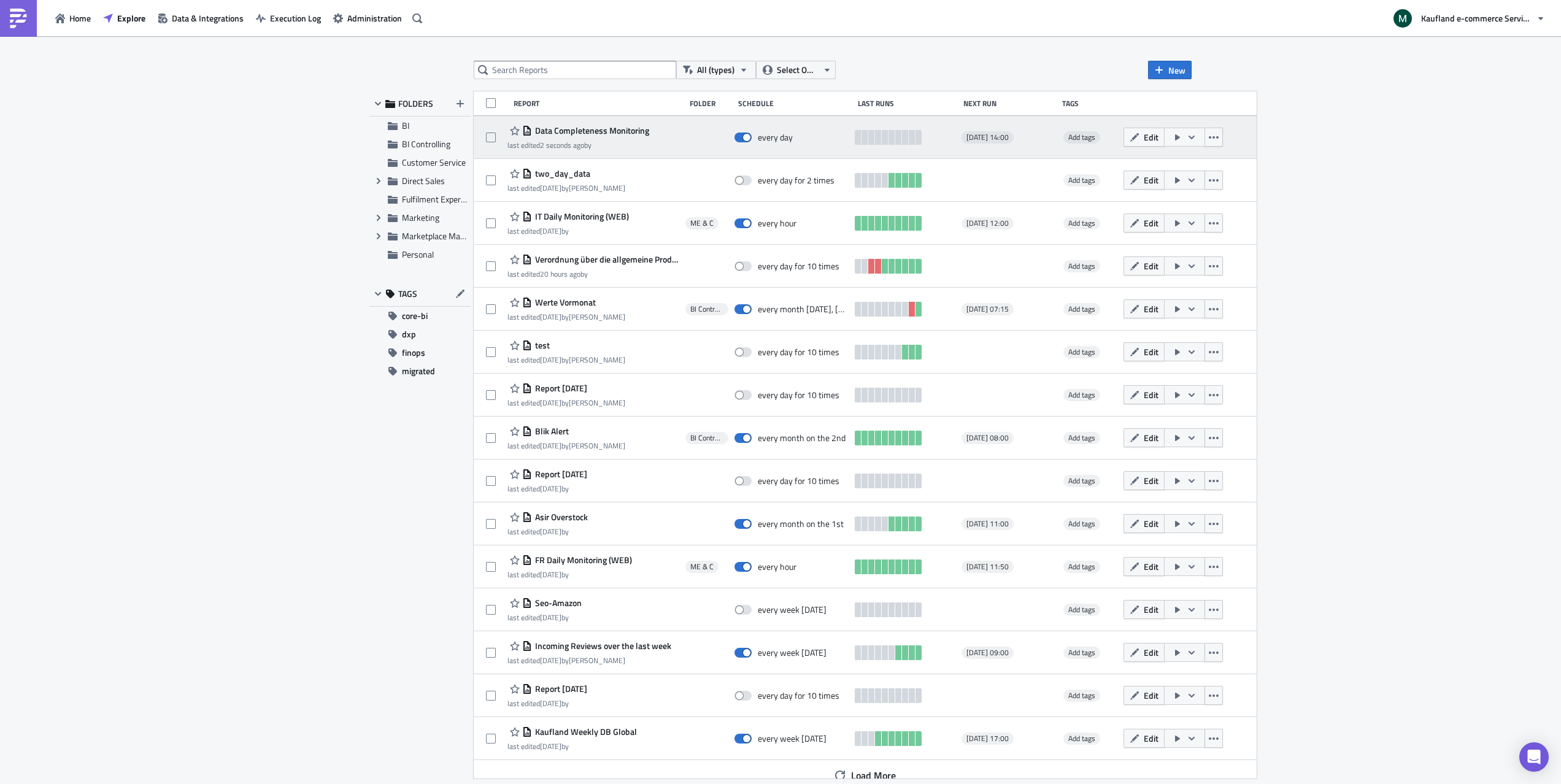
click at [1197, 138] on icon "button" at bounding box center [1192, 138] width 10 height 10
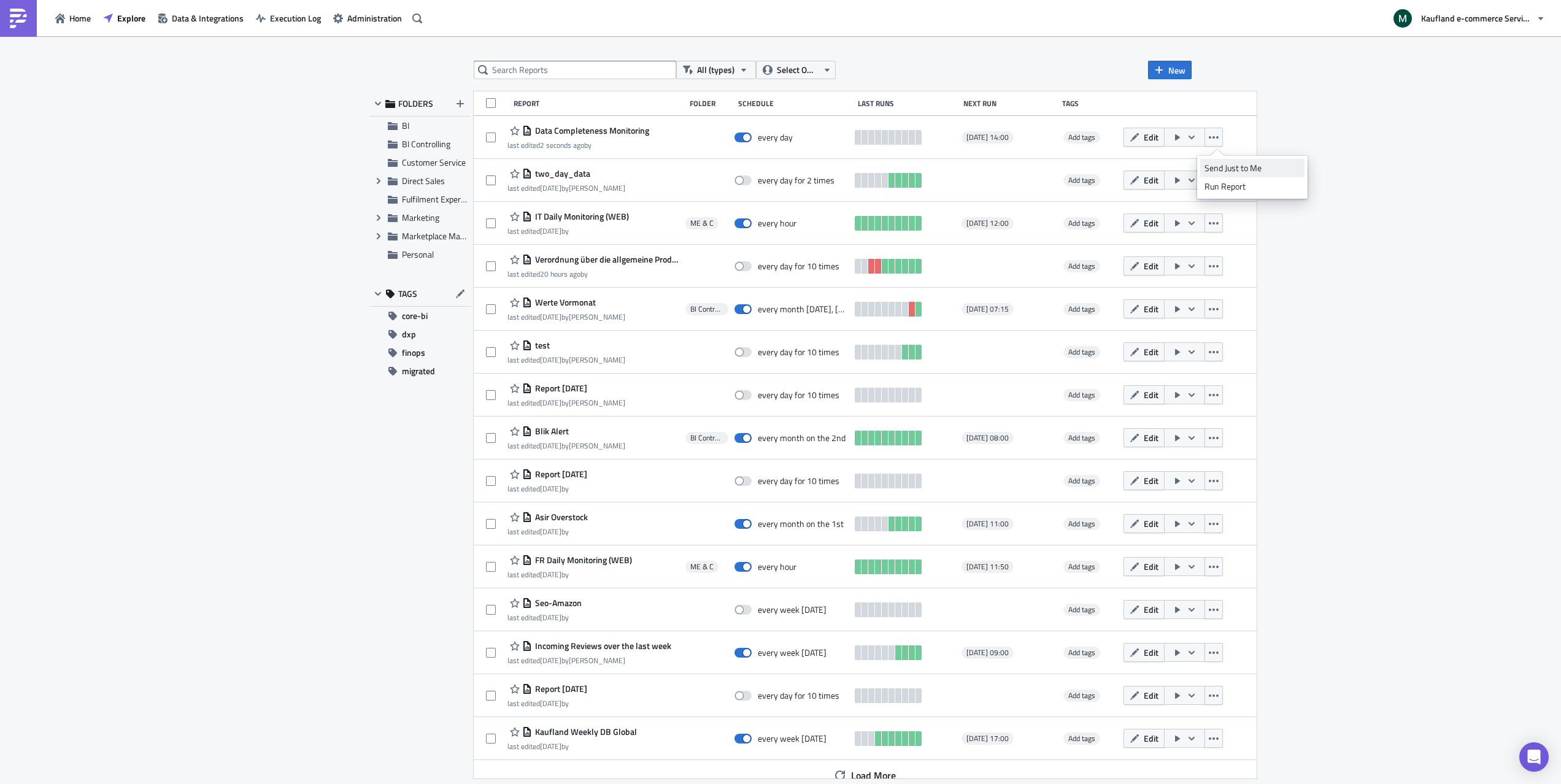
click at [1243, 169] on div "Send Just to Me" at bounding box center [1252, 168] width 96 height 13
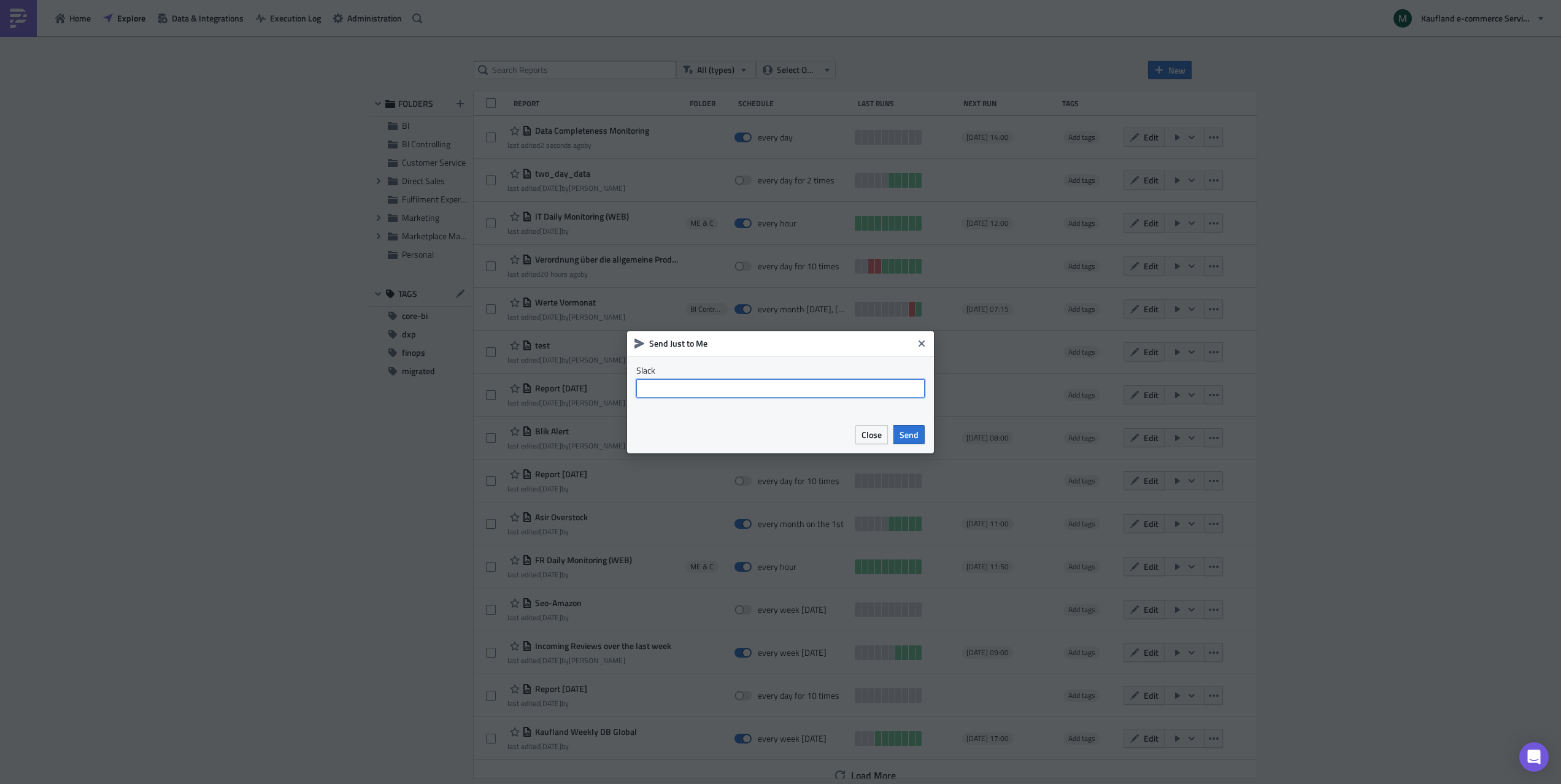
click at [734, 388] on input "text" at bounding box center [780, 389] width 289 height 18
type input "@[PERSON_NAME].[PERSON_NAME]"
click at [711, 395] on input "@[PERSON_NAME].[PERSON_NAME]" at bounding box center [780, 389] width 289 height 18
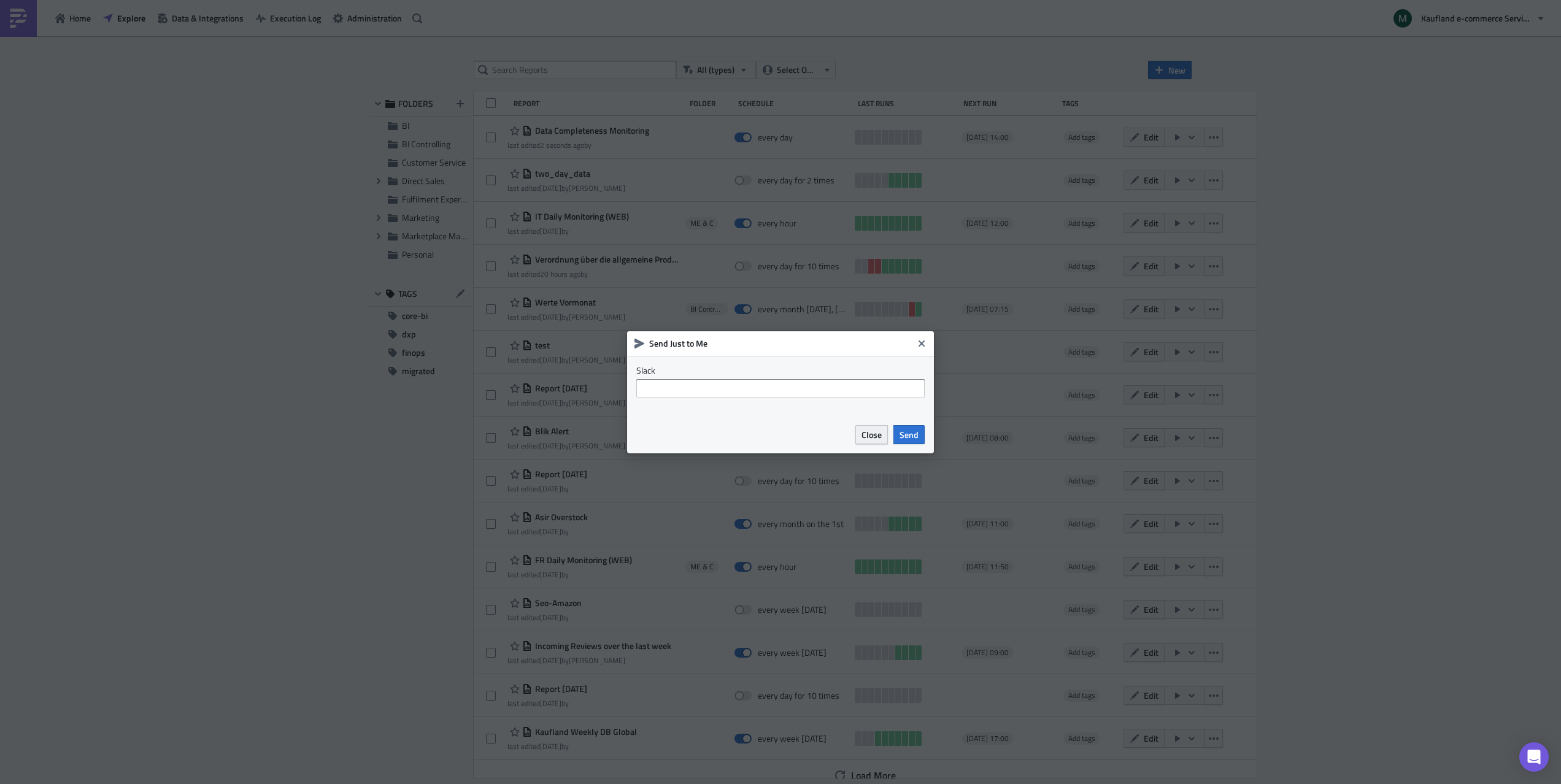
click at [872, 435] on span "Close" at bounding box center [872, 435] width 20 height 13
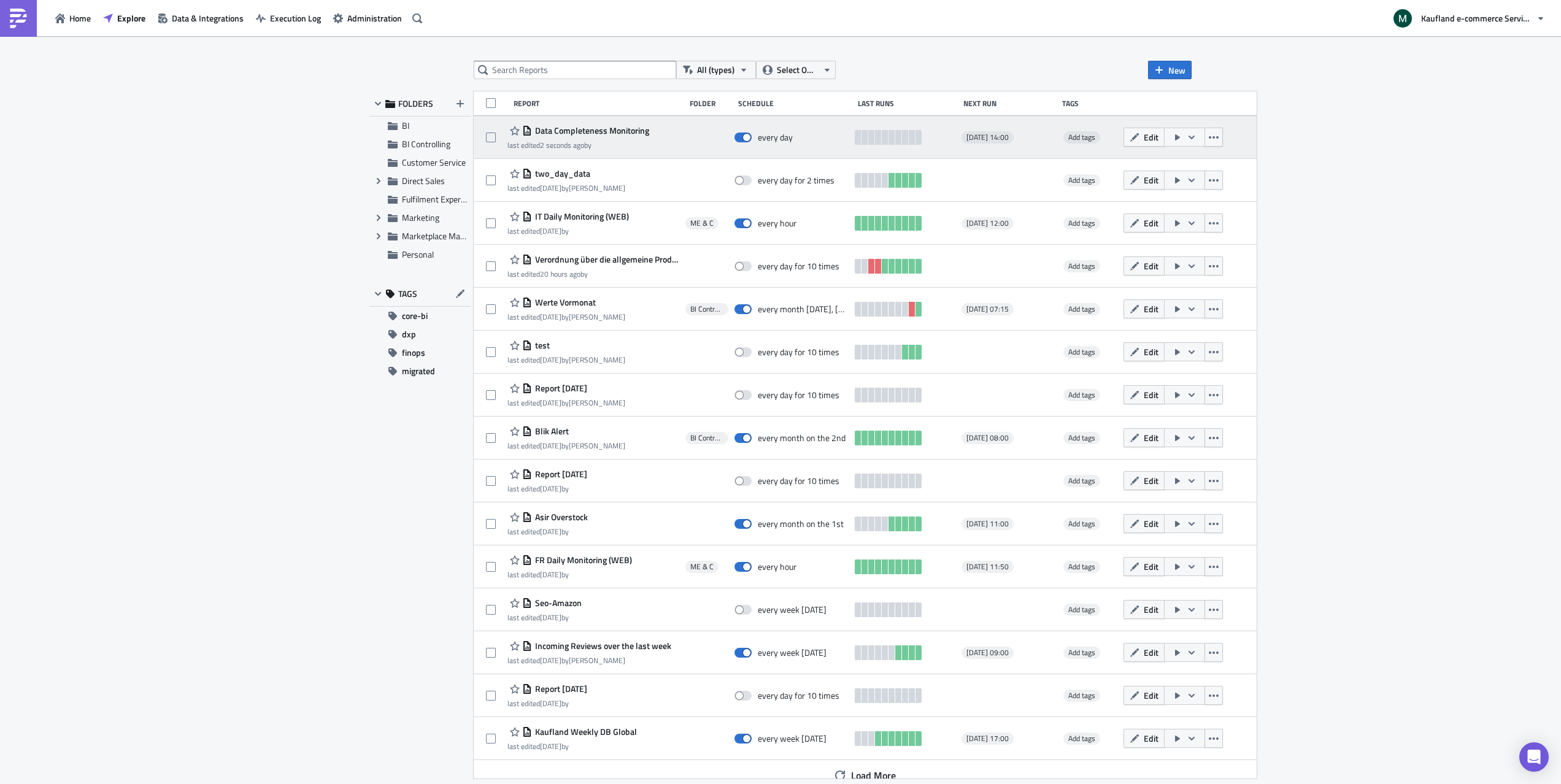
click at [1183, 138] on icon "button" at bounding box center [1178, 138] width 10 height 10
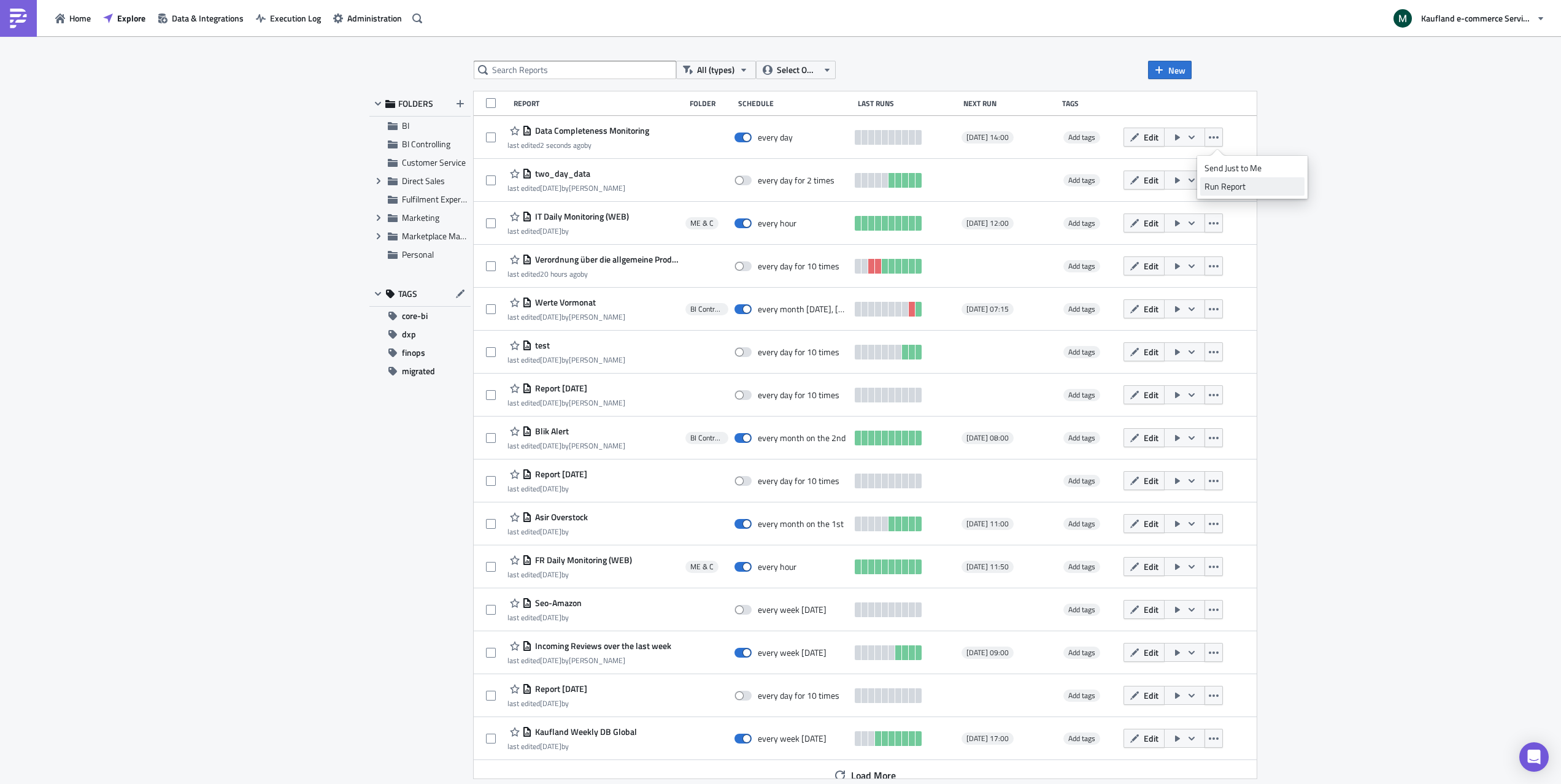
click at [1260, 184] on div "Run Report" at bounding box center [1252, 187] width 96 height 13
click at [1432, 285] on div "All (types) Select Owner New FOLDERS BI BI Controlling Customer Service Expand …" at bounding box center [780, 411] width 1561 height 750
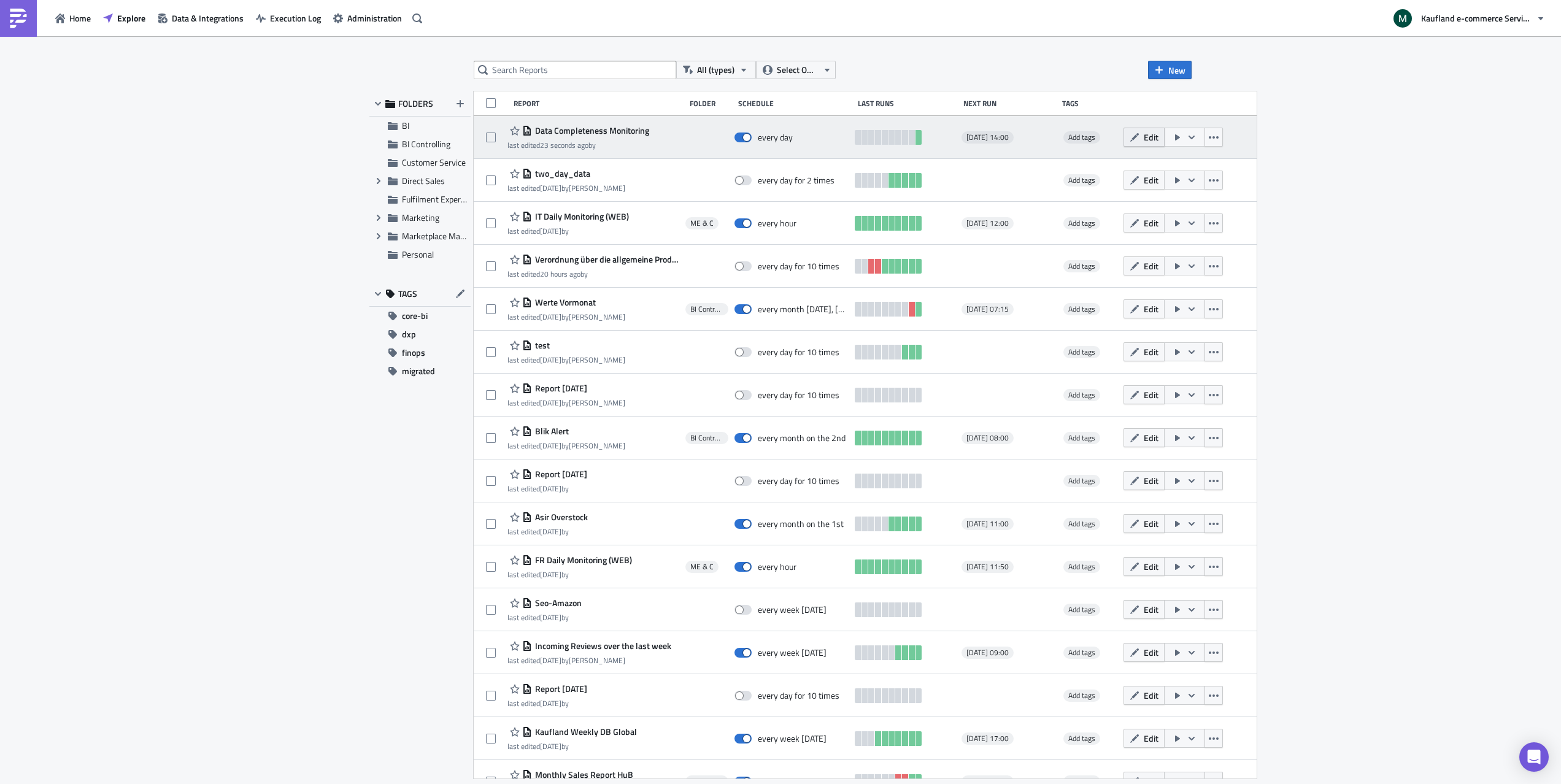
click at [1139, 136] on icon "button" at bounding box center [1135, 138] width 10 height 10
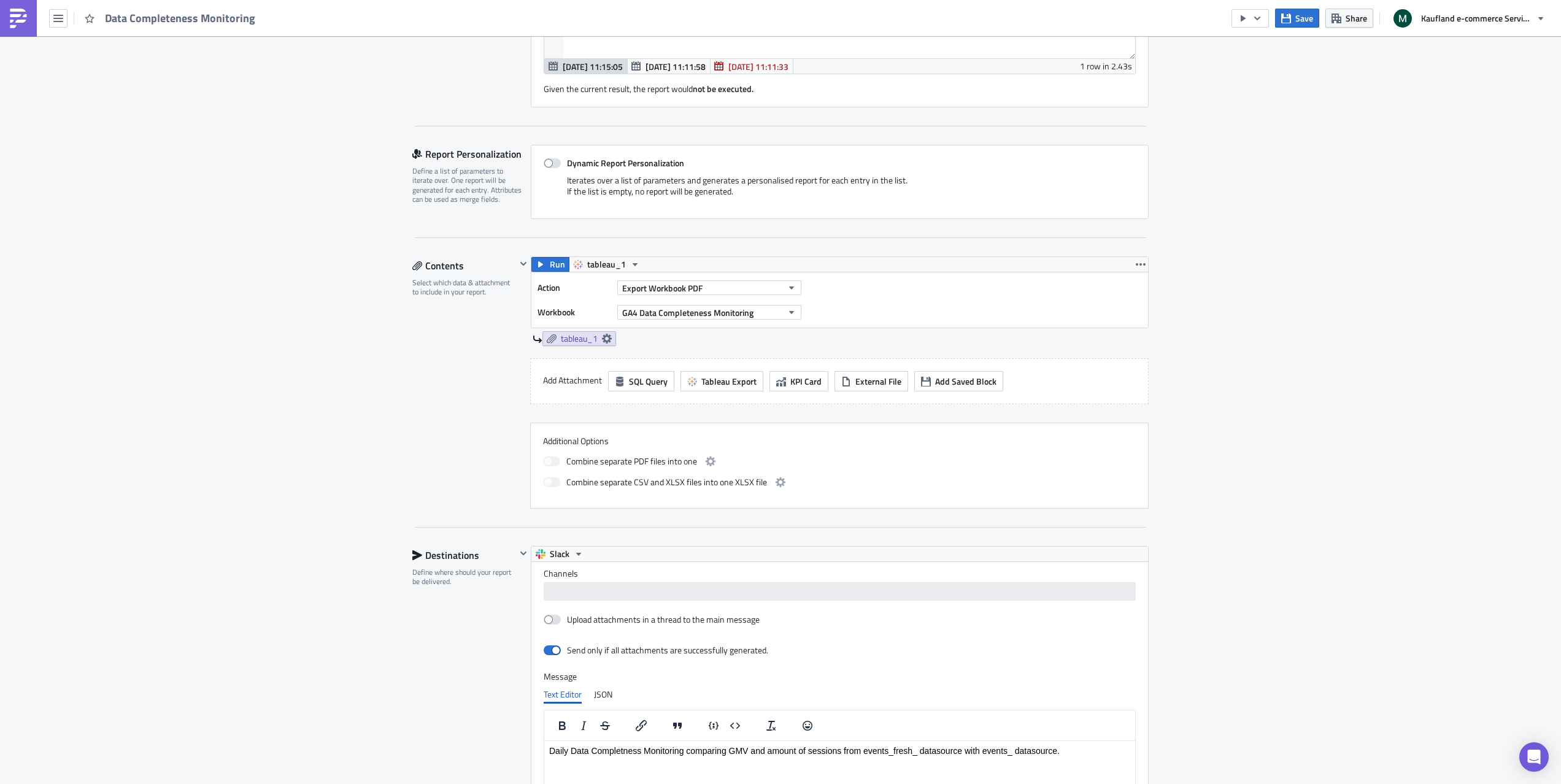
scroll to position [722, 0]
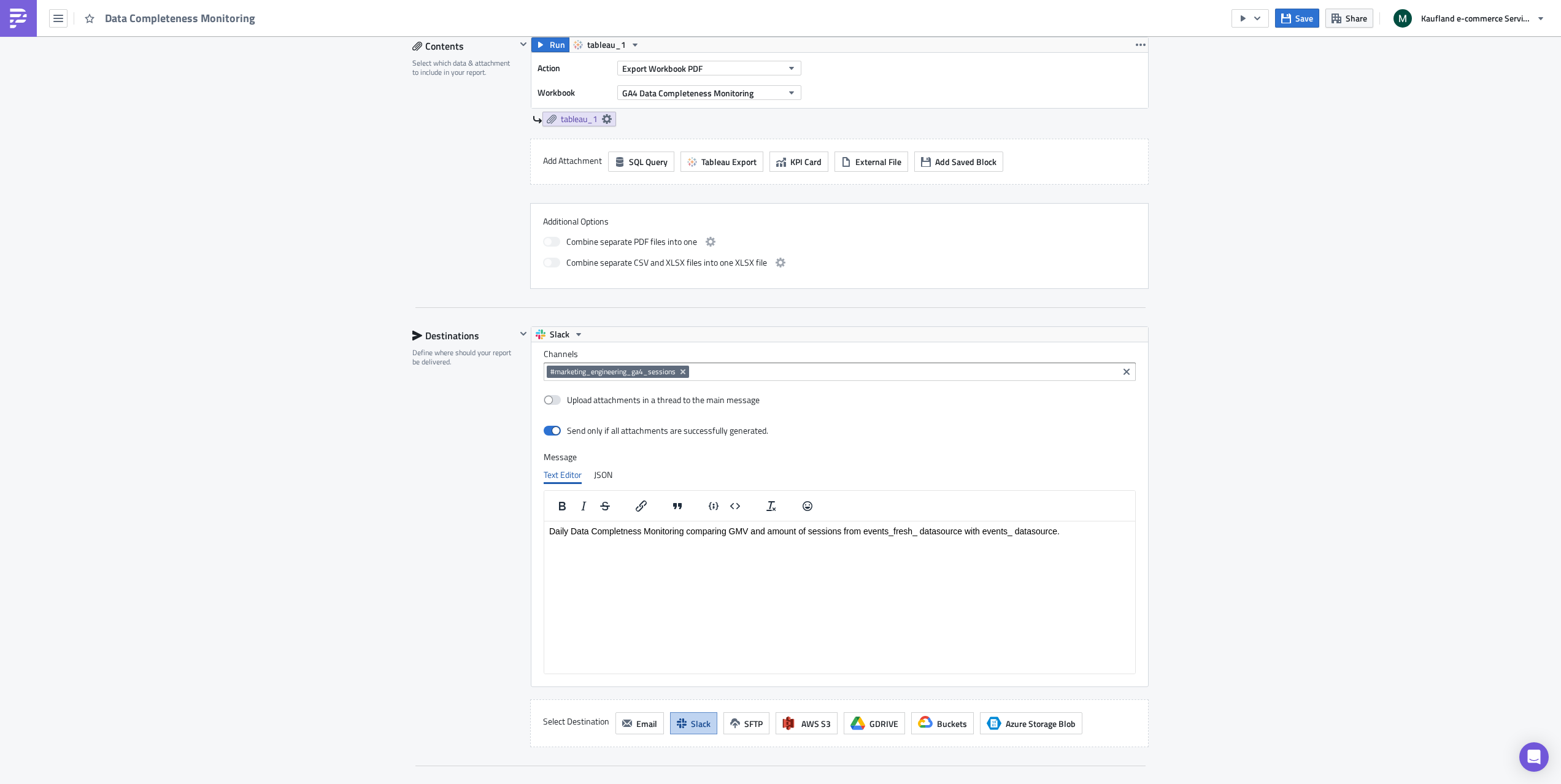
click at [1301, 620] on div "Execution Log Edit " Data Completeness Monitoring " Settings Configure the basi…" at bounding box center [780, 143] width 1561 height 1660
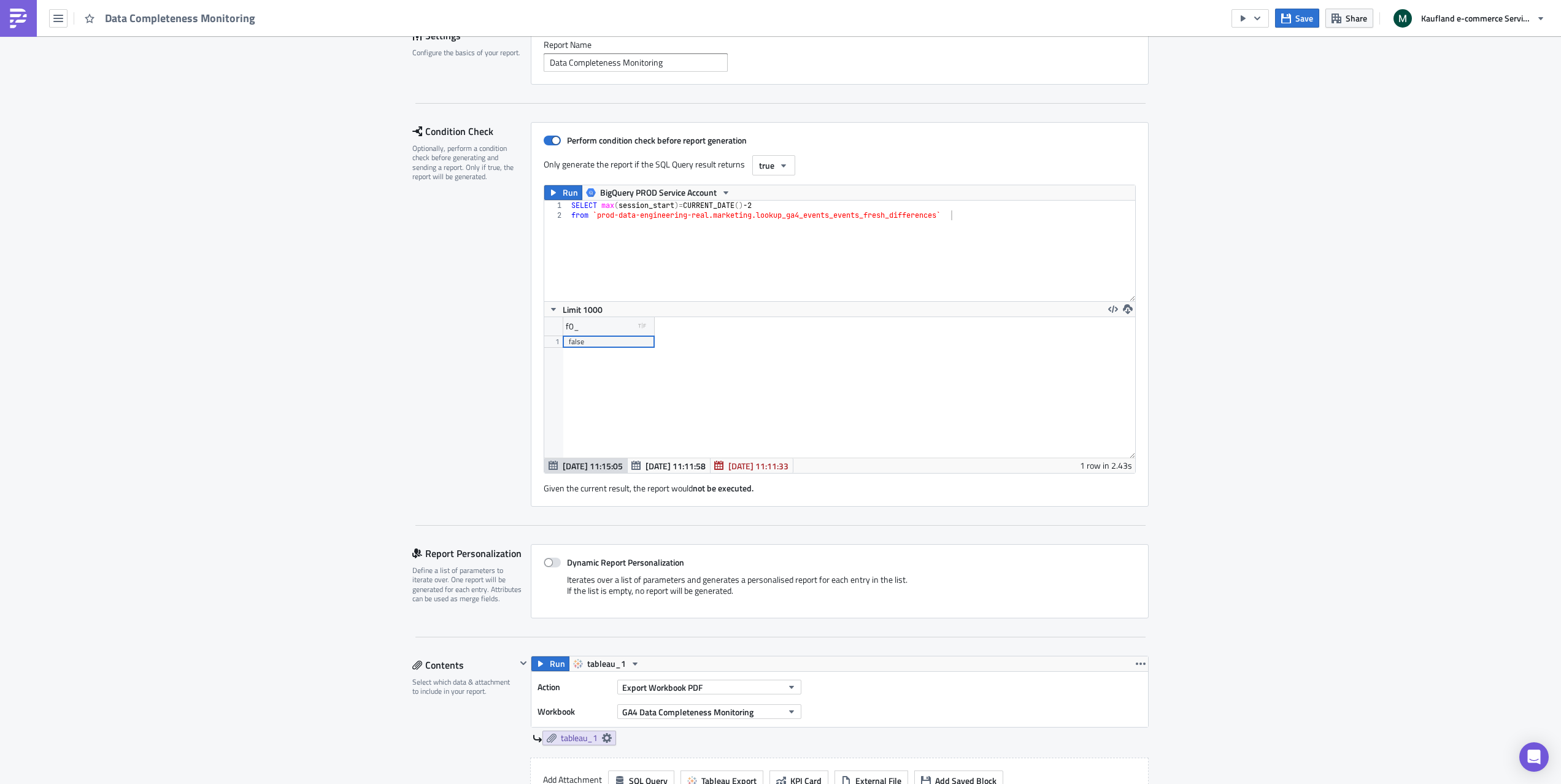
scroll to position [0, 0]
